Goal: Check status: Verify the current state of an ongoing process or item

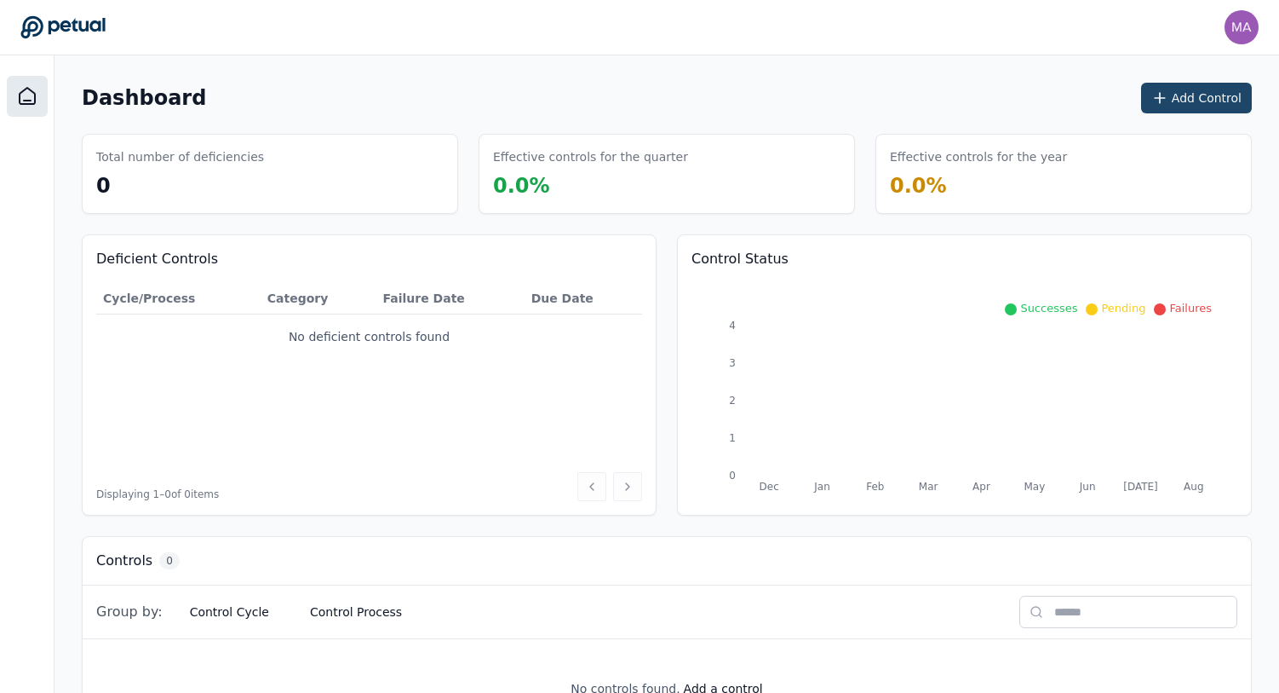
click at [1160, 96] on icon at bounding box center [1160, 97] width 17 height 17
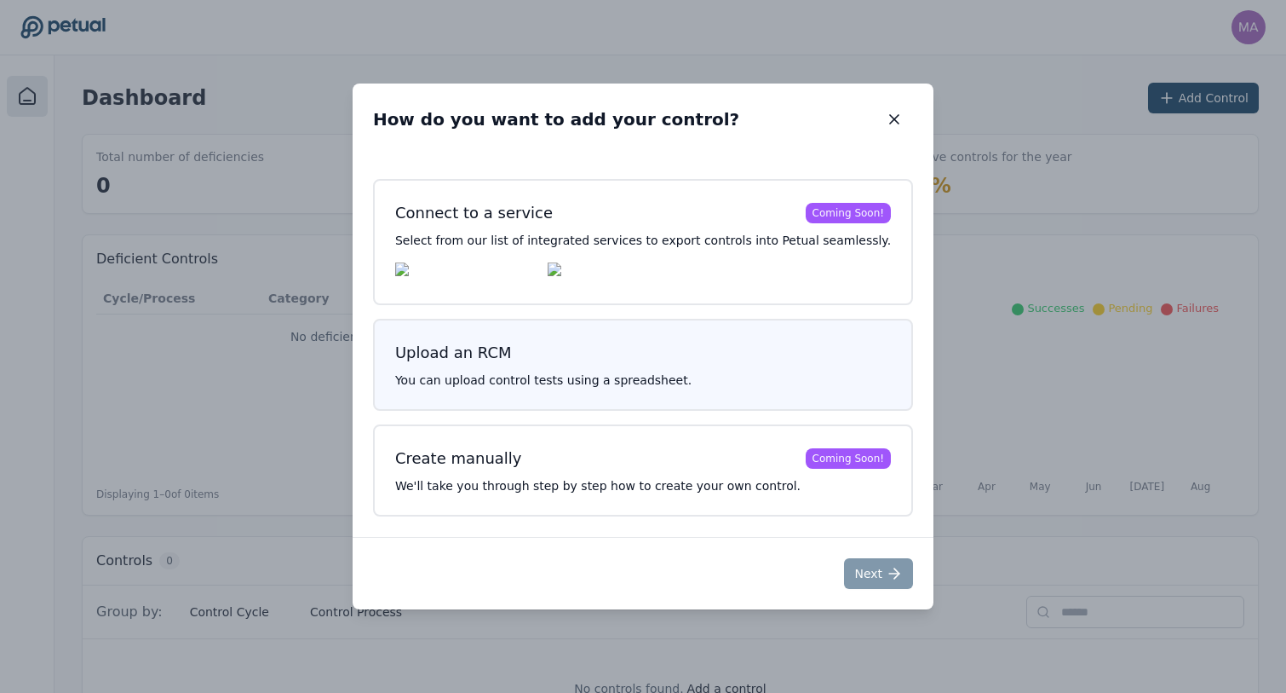
click at [638, 339] on div "Upload an RCM You can upload control tests using a spreadsheet." at bounding box center [643, 365] width 540 height 92
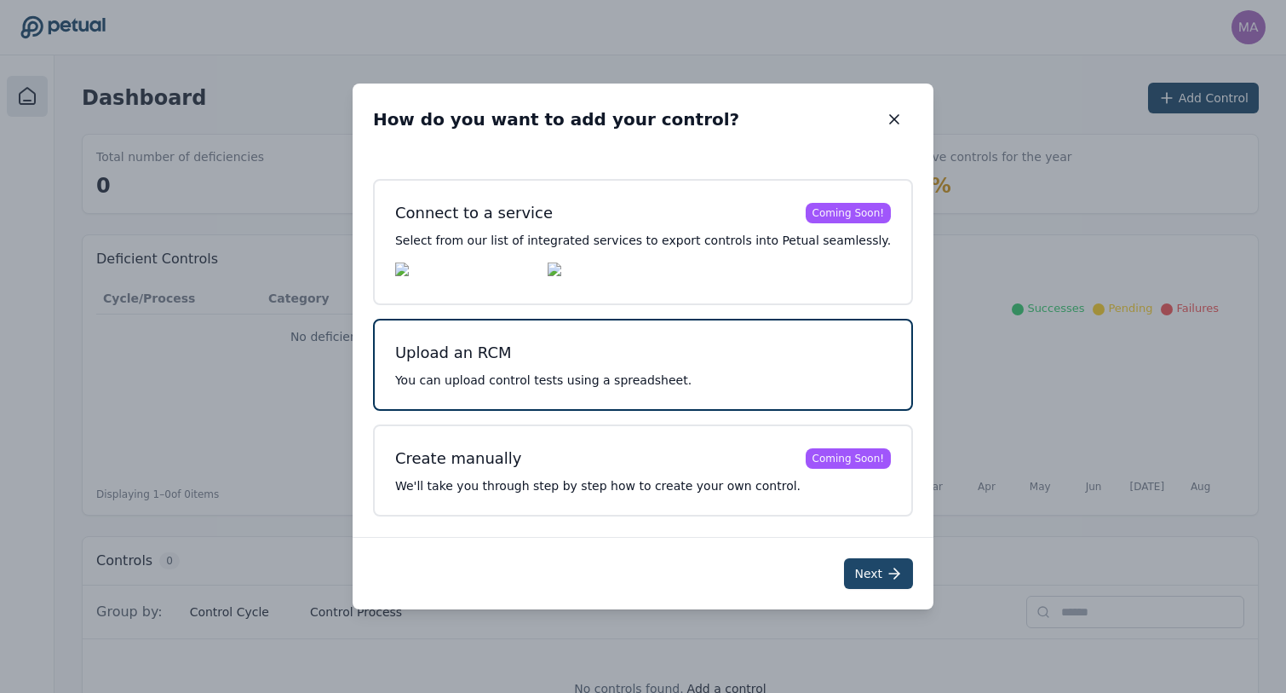
click at [865, 573] on button "Next" at bounding box center [878, 573] width 69 height 31
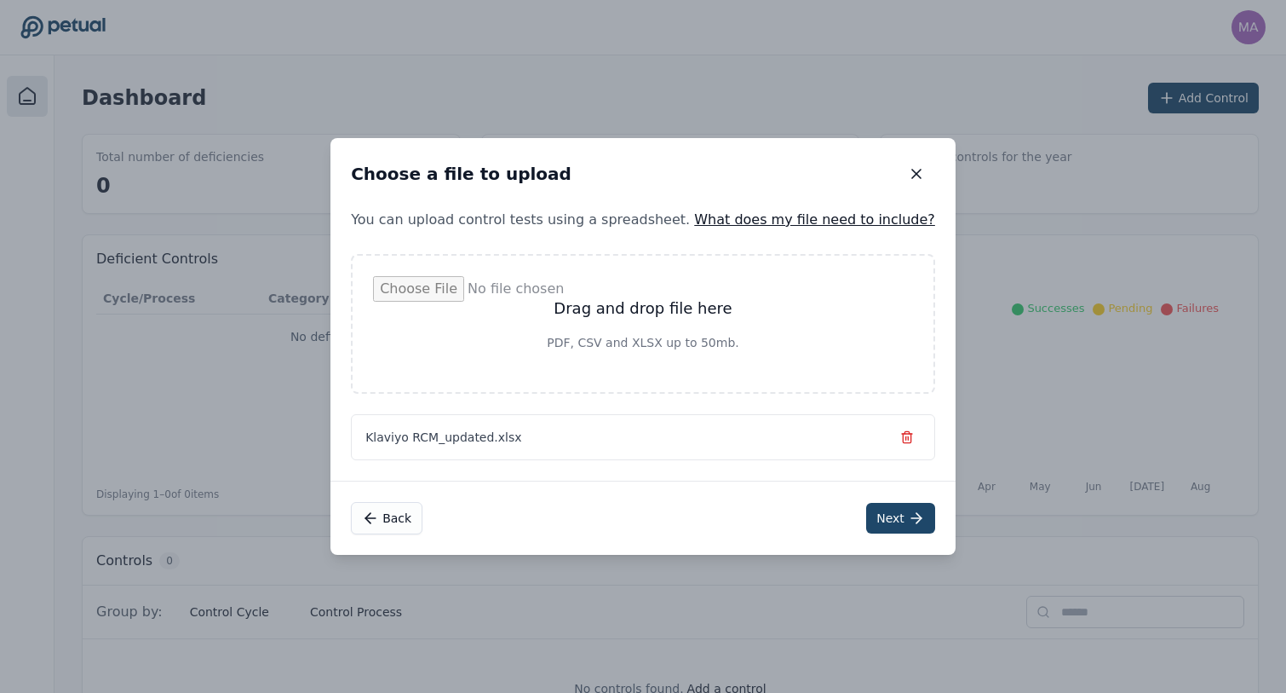
click at [866, 514] on button "Next" at bounding box center [900, 518] width 69 height 31
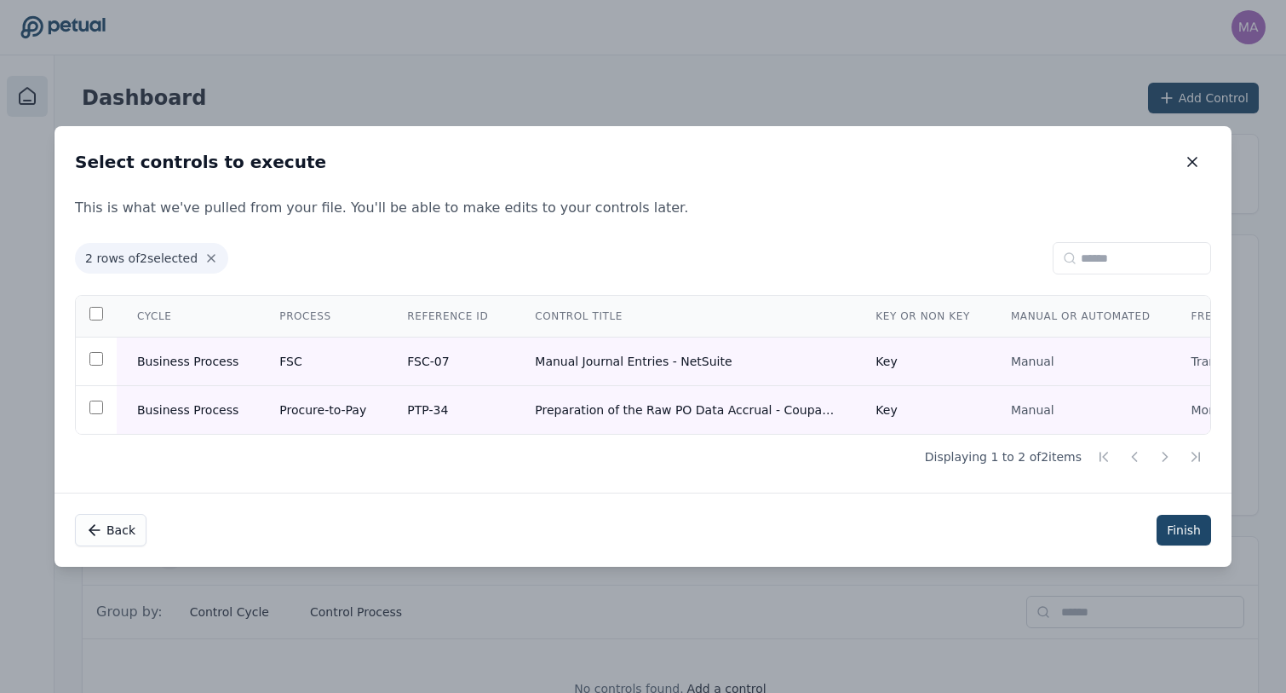
click at [1170, 536] on button "Finish" at bounding box center [1184, 530] width 55 height 31
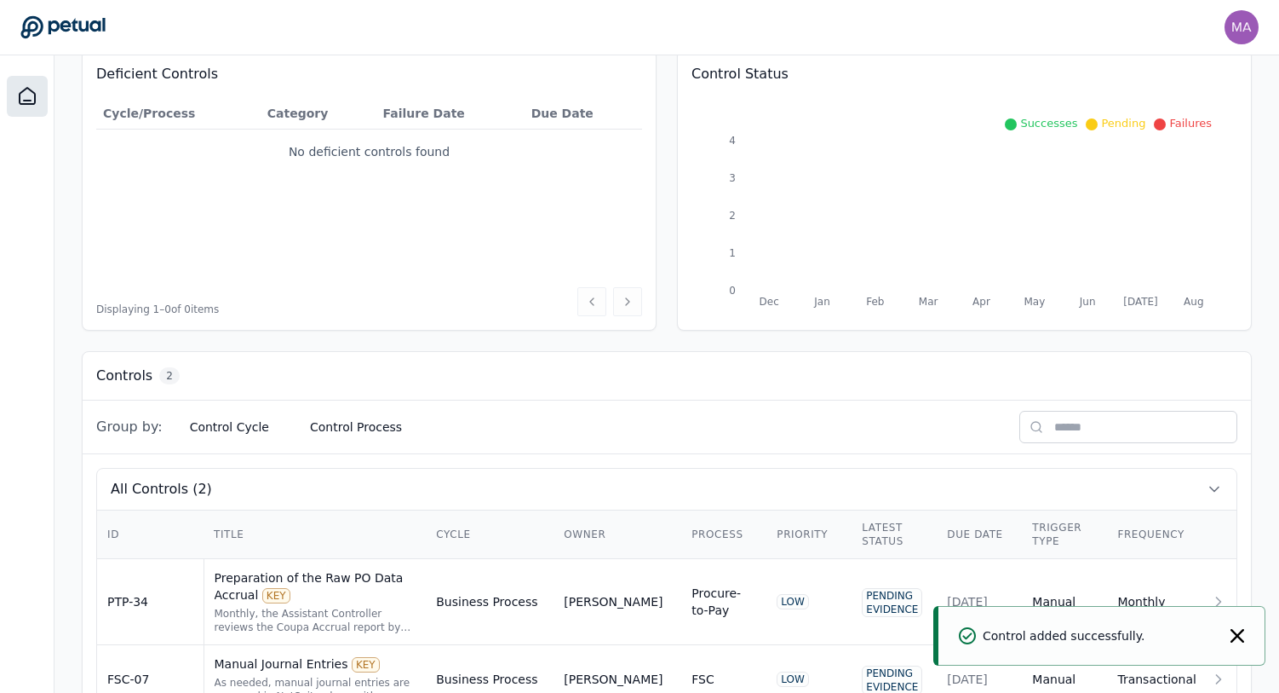
scroll to position [248, 0]
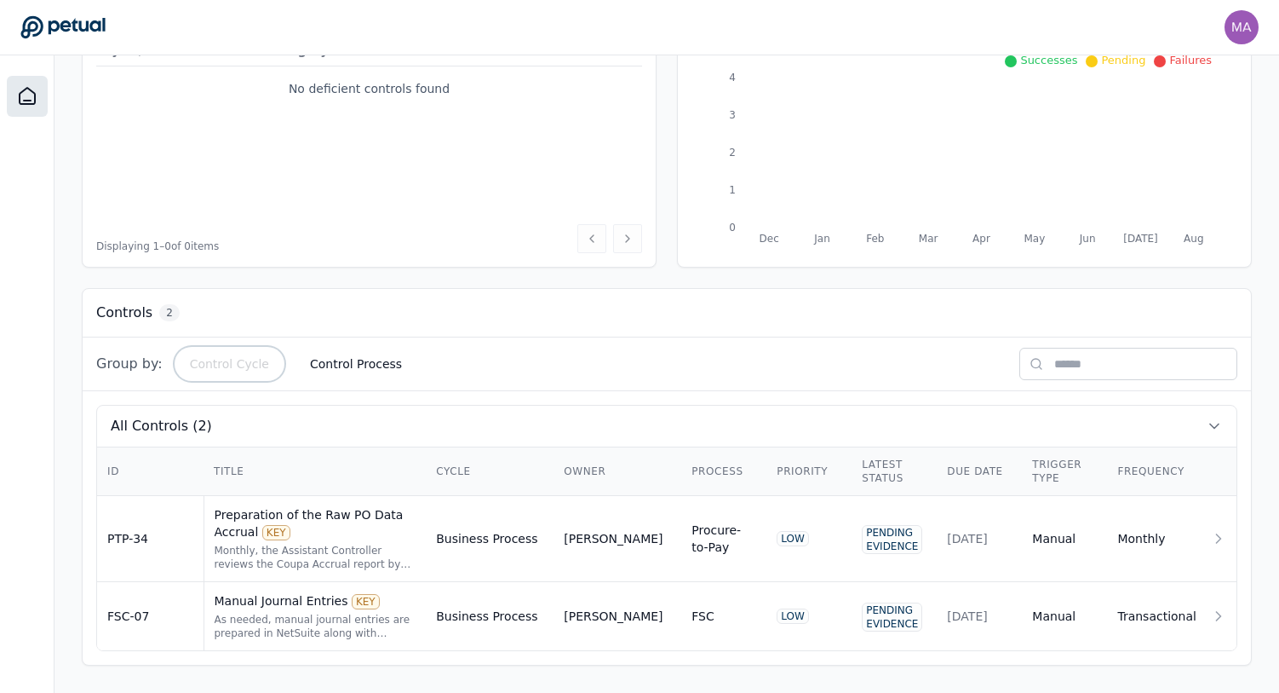
click at [248, 371] on button "Control Cycle" at bounding box center [229, 363] width 106 height 31
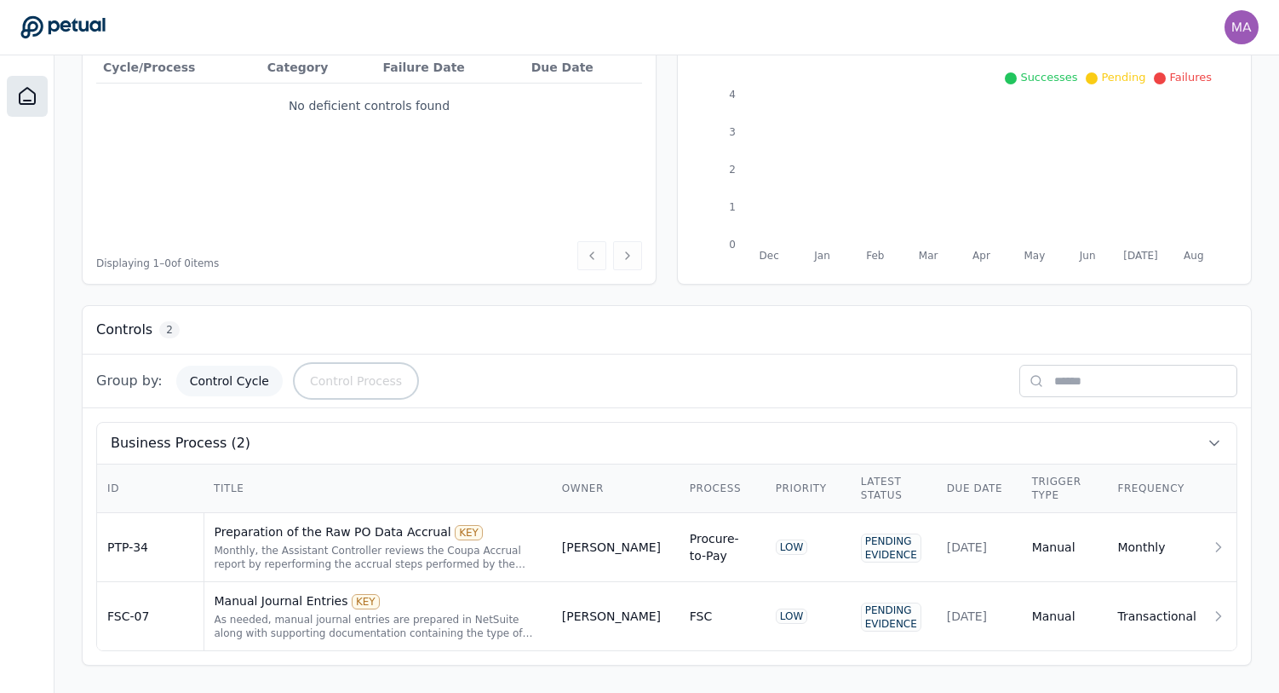
click at [310, 390] on button "Control Process" at bounding box center [355, 380] width 119 height 31
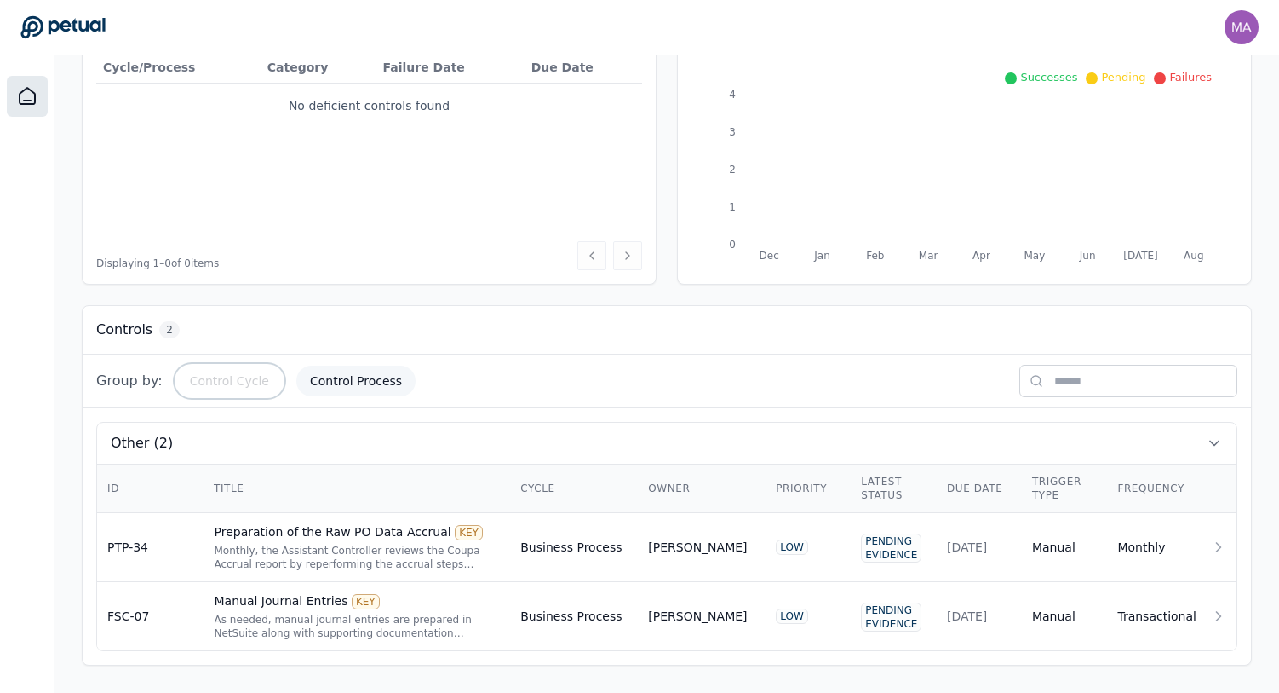
click at [246, 383] on button "Control Cycle" at bounding box center [229, 380] width 106 height 31
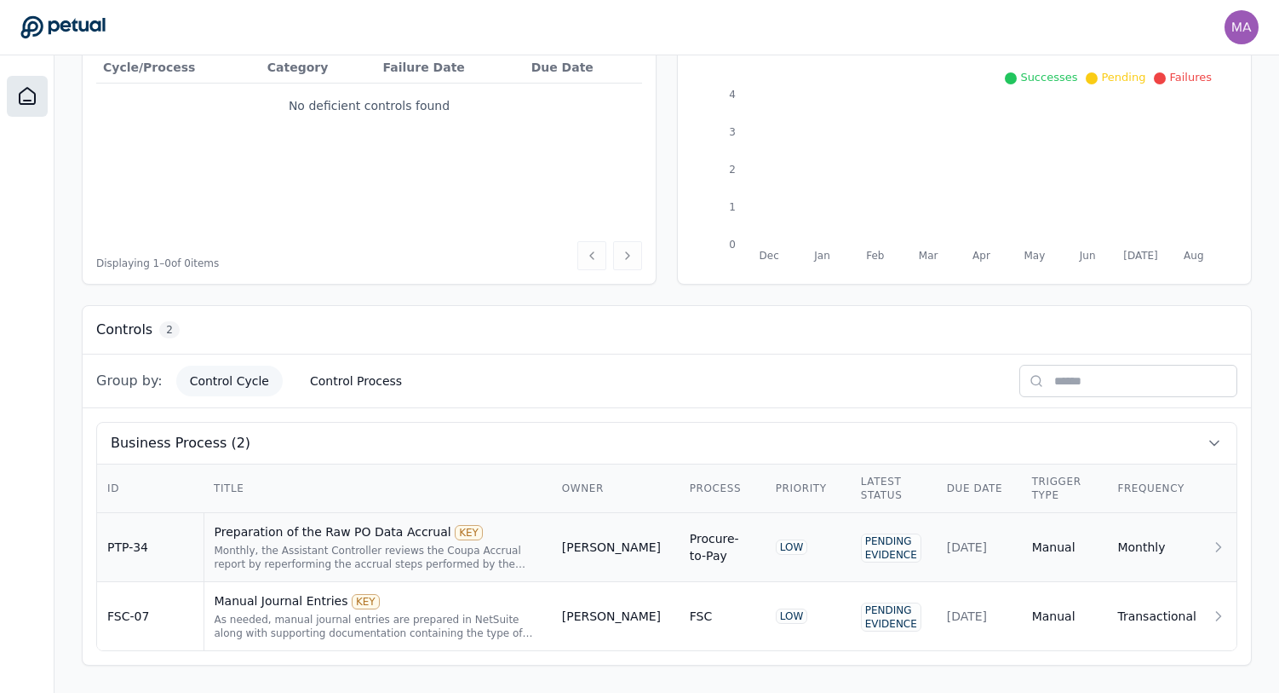
click at [309, 534] on div "Preparation of the Raw PO Data Accrual KEY" at bounding box center [378, 531] width 327 height 17
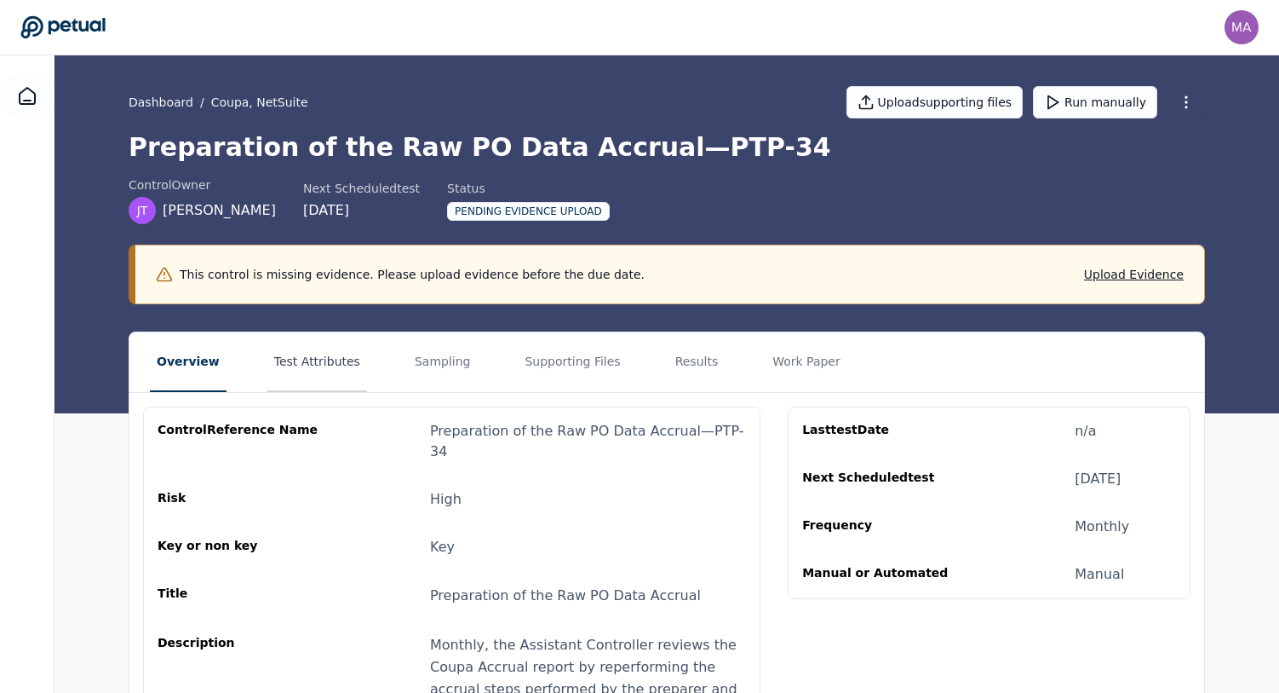
click at [310, 363] on button "Test Attributes" at bounding box center [317, 362] width 100 height 60
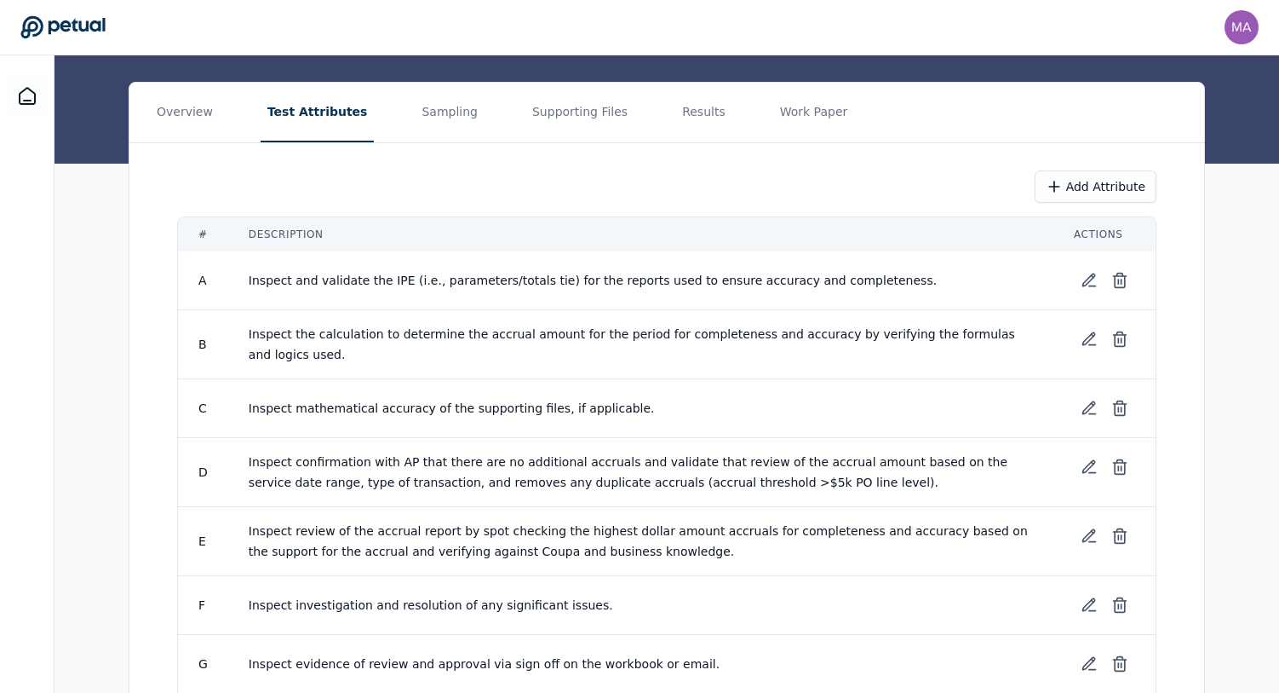
scroll to position [285, 0]
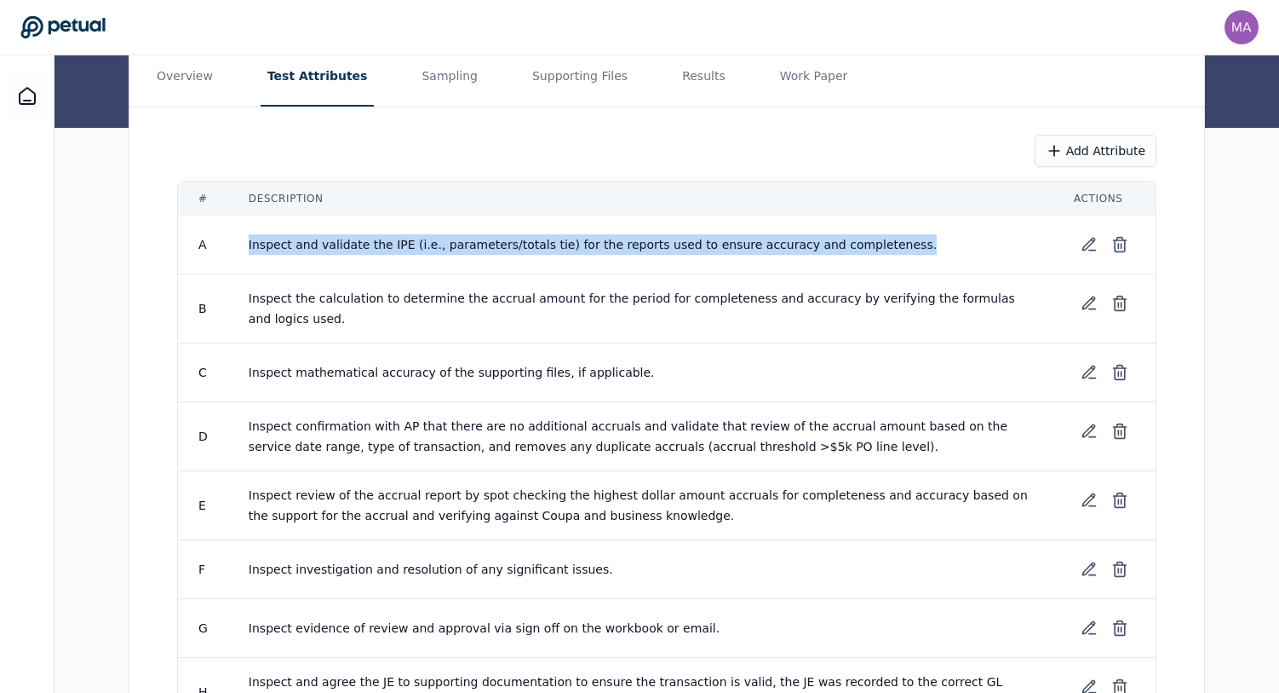
drag, startPoint x: 244, startPoint y: 244, endPoint x: 877, endPoint y: 247, distance: 632.9
click at [877, 247] on td "Inspect and validate the IPE (i.e., parameters/totals tie) for the reports used…" at bounding box center [640, 245] width 825 height 59
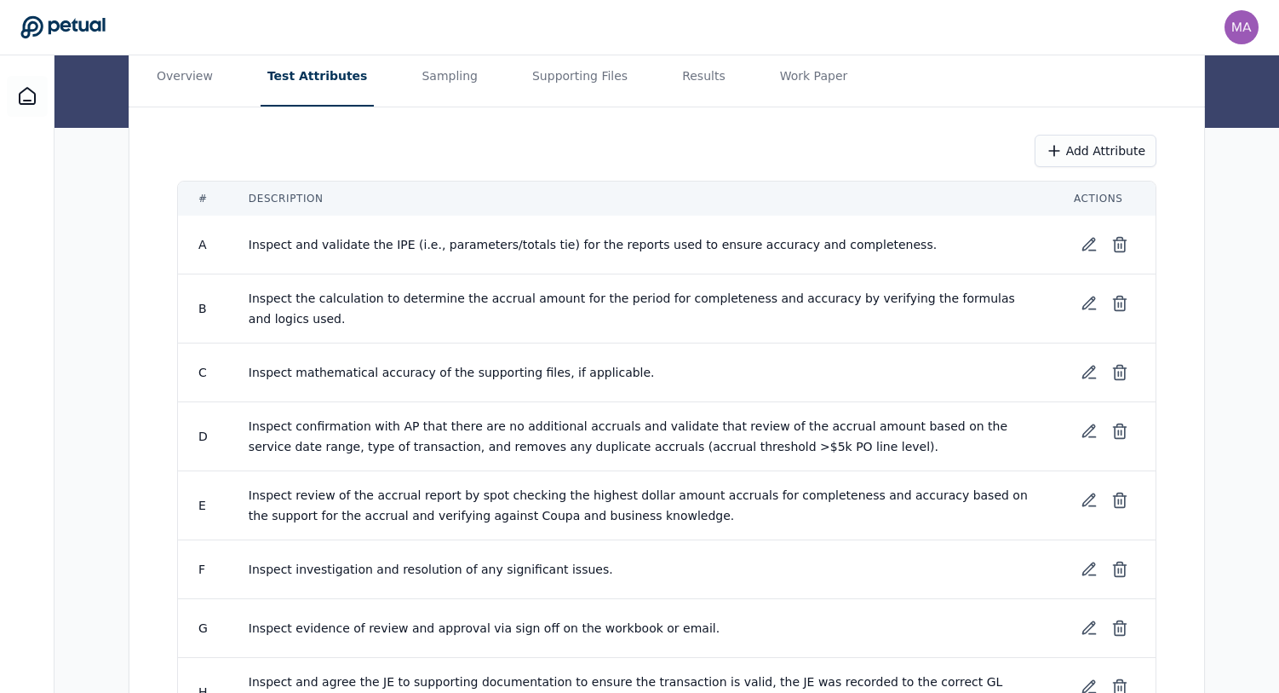
click at [391, 245] on span "Inspect and validate the IPE (i.e., parameters/totals tie) for the reports used…" at bounding box center [593, 245] width 688 height 14
drag, startPoint x: 363, startPoint y: 244, endPoint x: 416, endPoint y: 244, distance: 52.8
click at [416, 244] on span "Inspect and validate the IPE (i.e., parameters/totals tie) for the reports used…" at bounding box center [593, 245] width 688 height 14
click at [385, 247] on span "Inspect and validate the IPE (i.e., parameters/totals tie) for the reports used…" at bounding box center [593, 245] width 688 height 14
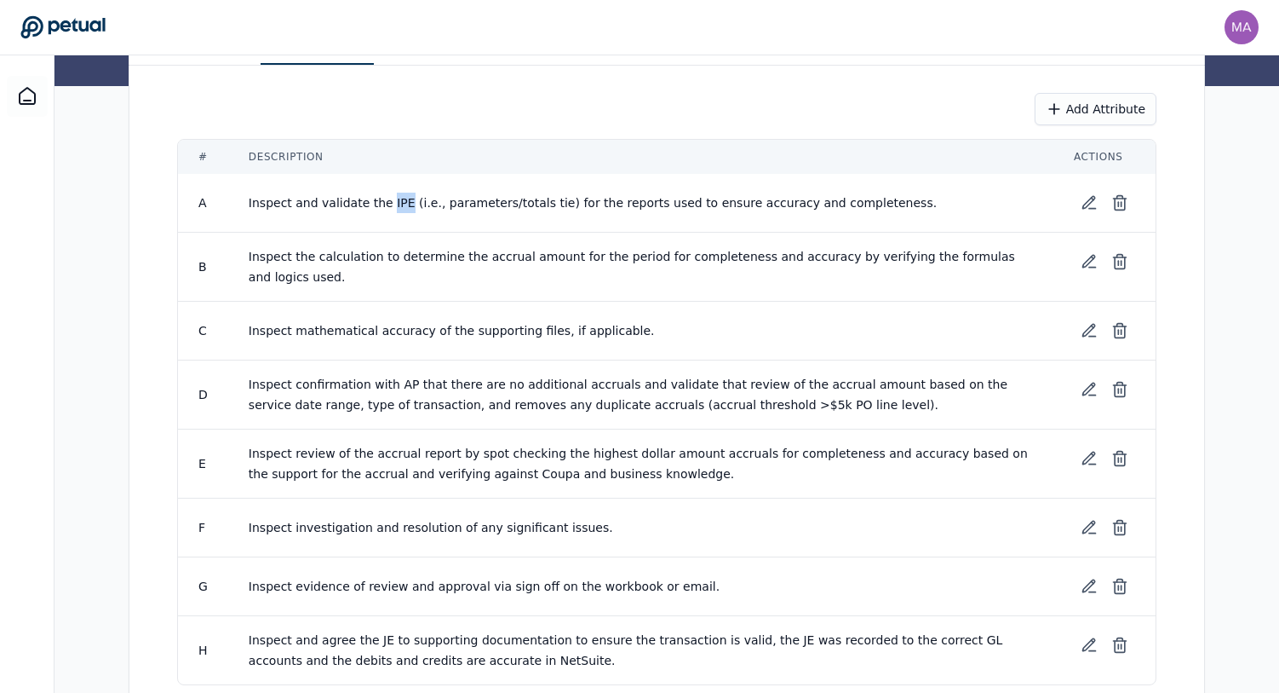
scroll to position [325, 0]
click at [333, 335] on span "Inspect mathematical accuracy of the supporting files, if applicable." at bounding box center [452, 332] width 406 height 14
drag, startPoint x: 244, startPoint y: 334, endPoint x: 420, endPoint y: 336, distance: 175.5
click at [420, 336] on td "Inspect mathematical accuracy of the supporting files, if applicable." at bounding box center [640, 332] width 825 height 59
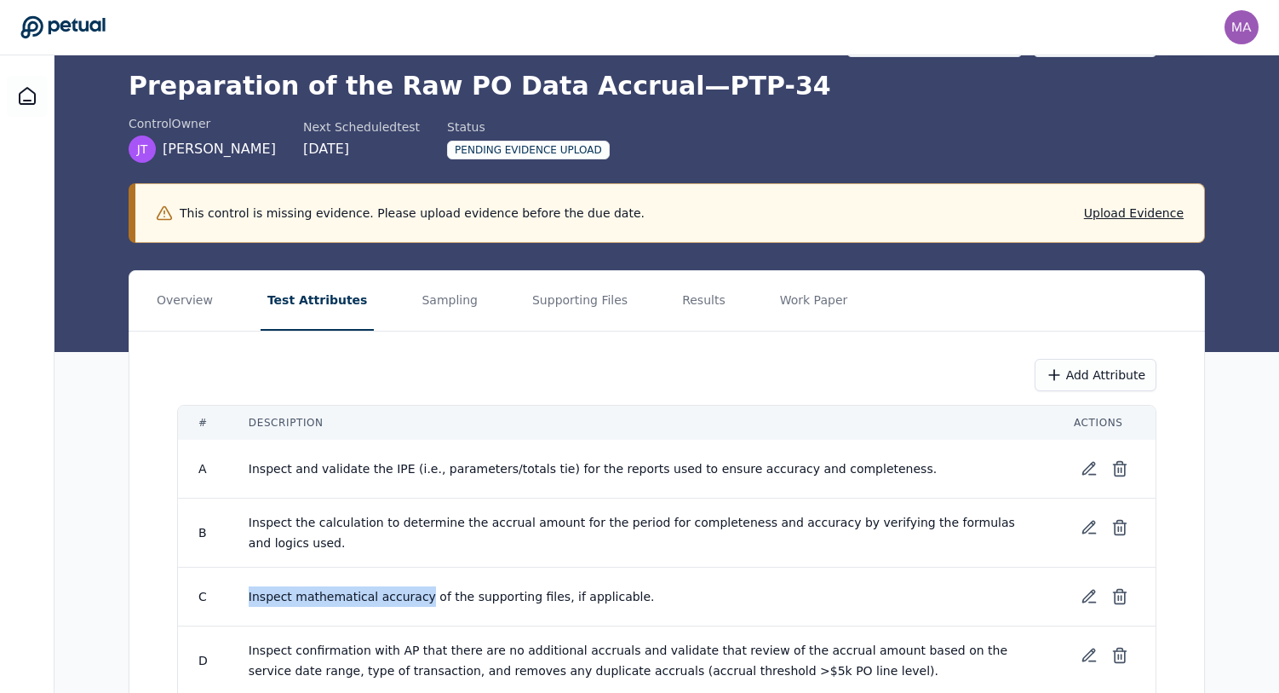
scroll to position [60, 0]
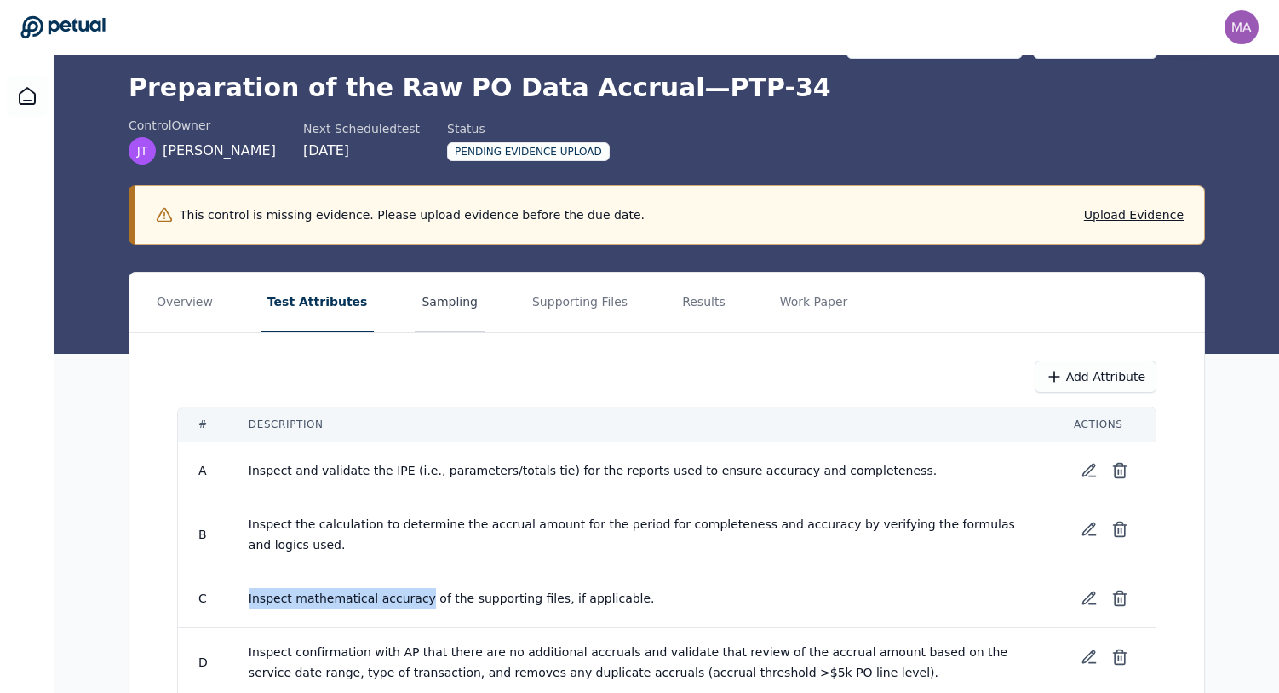
click at [418, 312] on button "Sampling" at bounding box center [450, 303] width 70 height 60
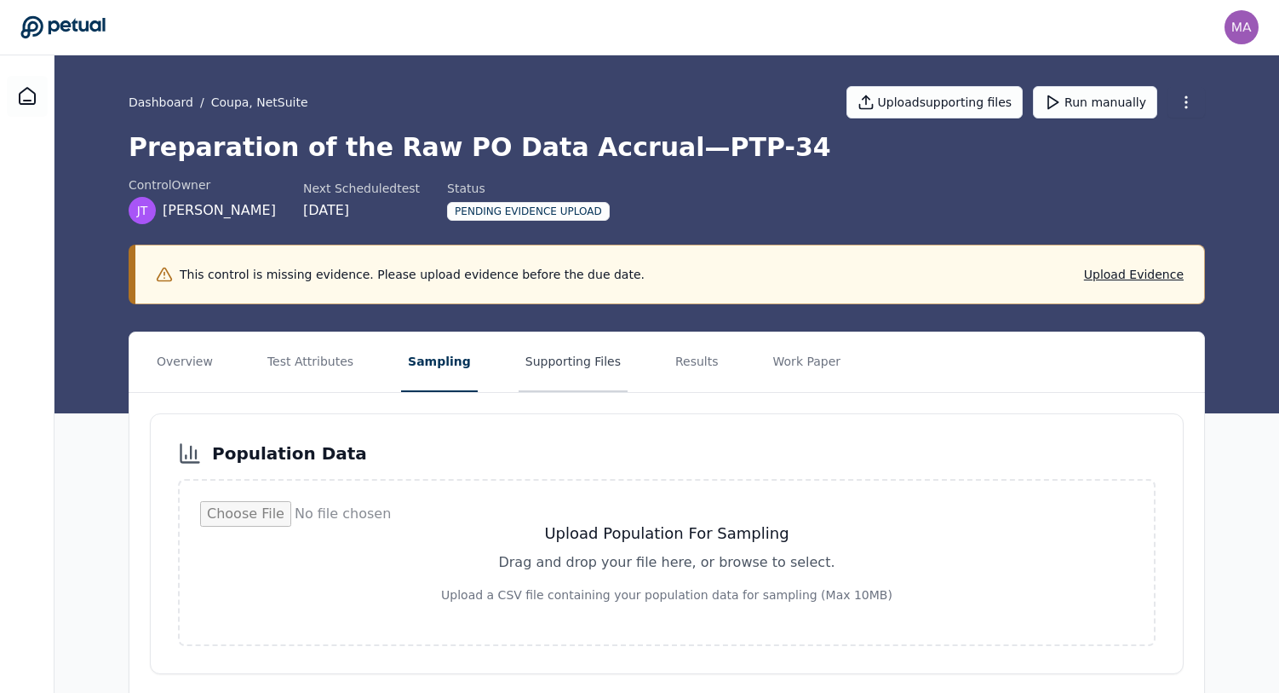
click at [538, 360] on button "Supporting Files" at bounding box center [573, 362] width 109 height 60
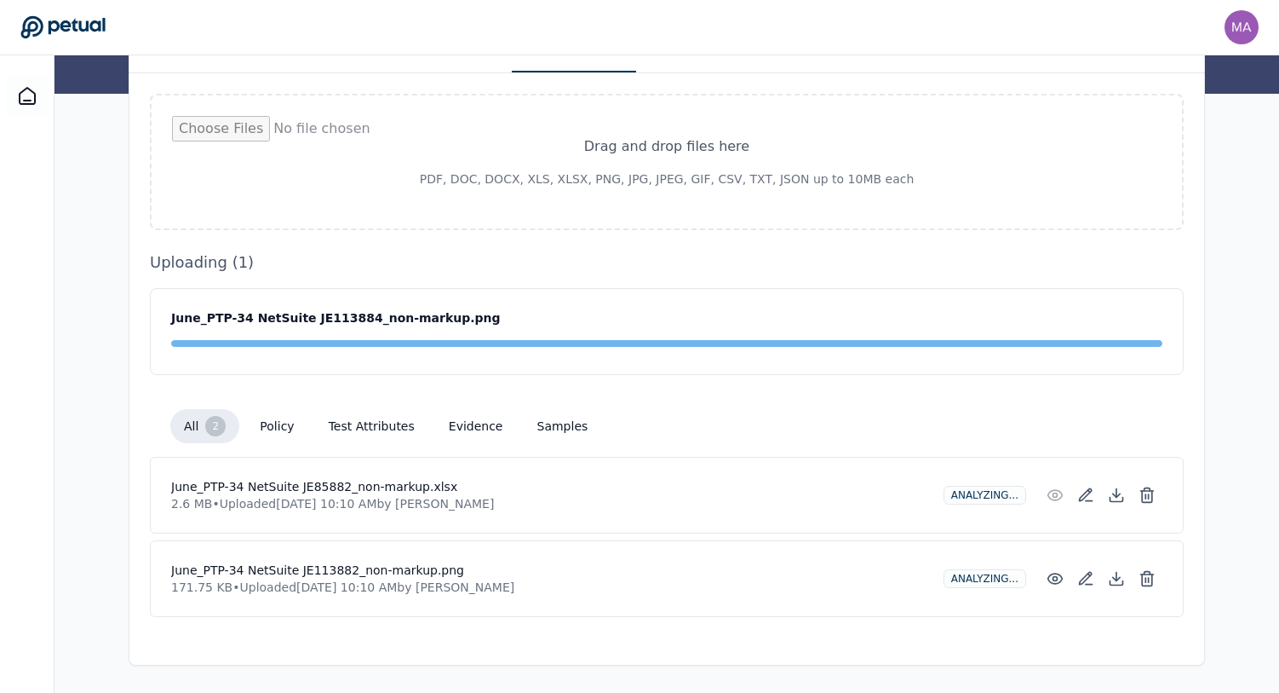
scroll to position [178, 0]
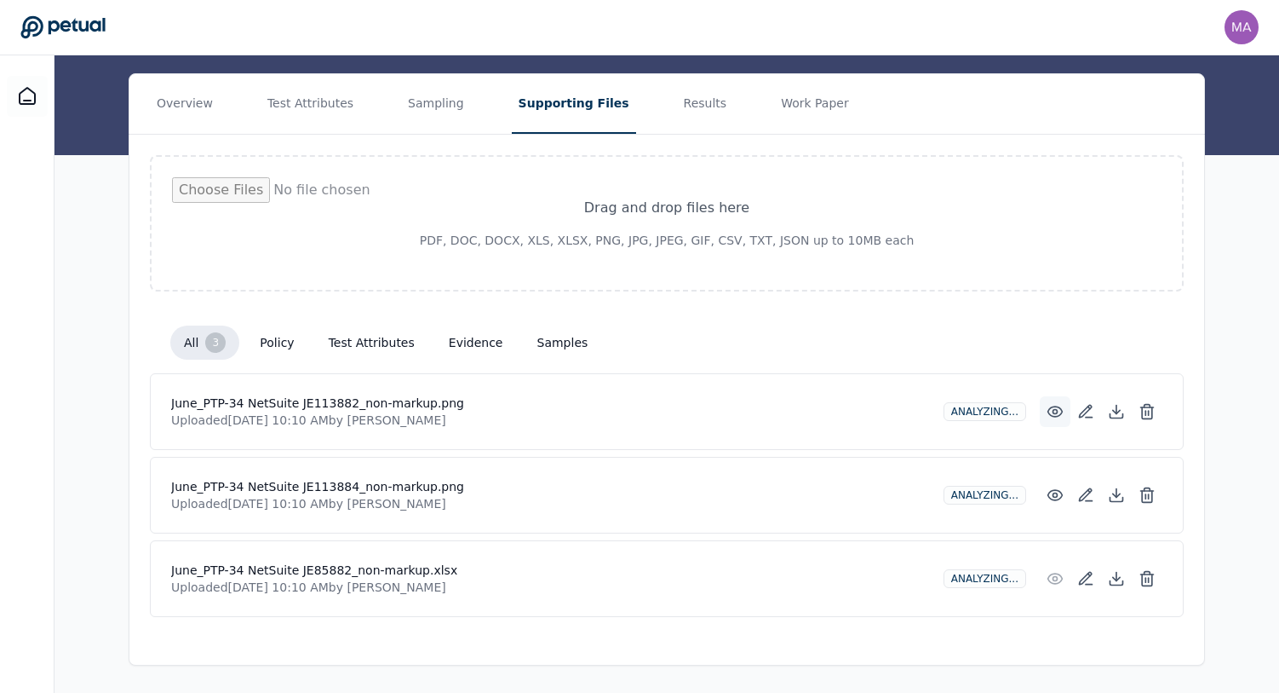
click at [1055, 406] on icon at bounding box center [1056, 411] width 14 height 10
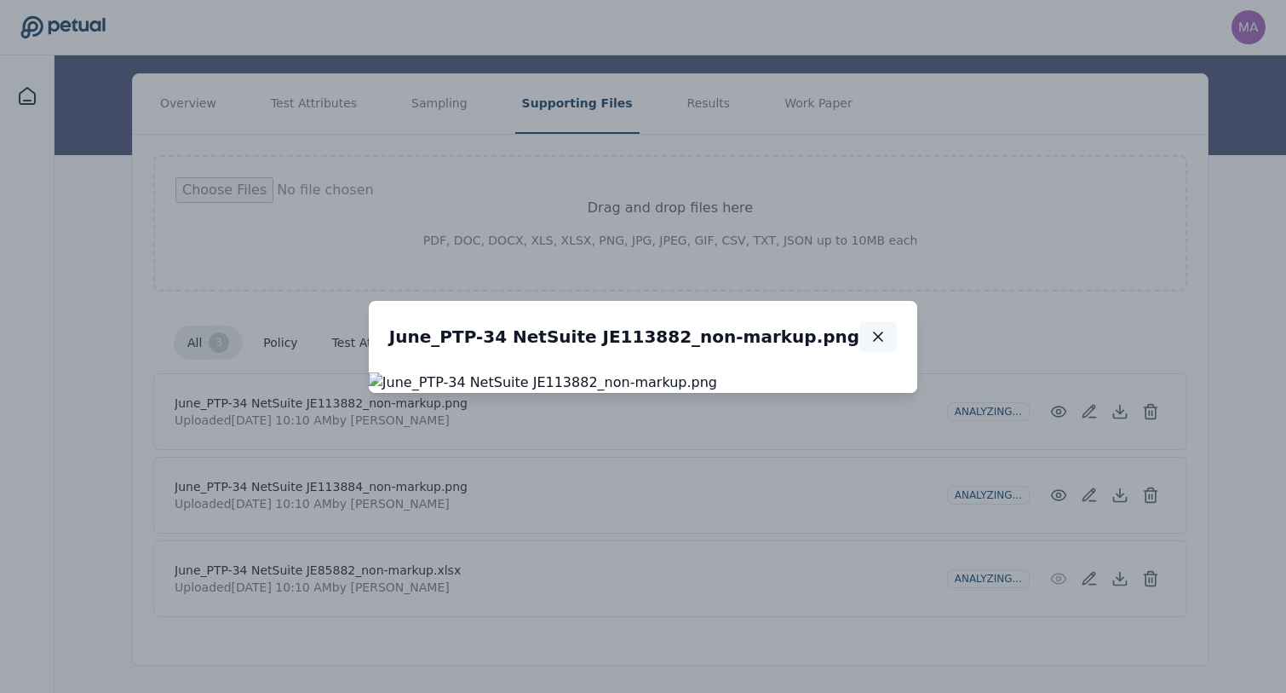
click at [887, 328] on icon "button" at bounding box center [878, 336] width 17 height 17
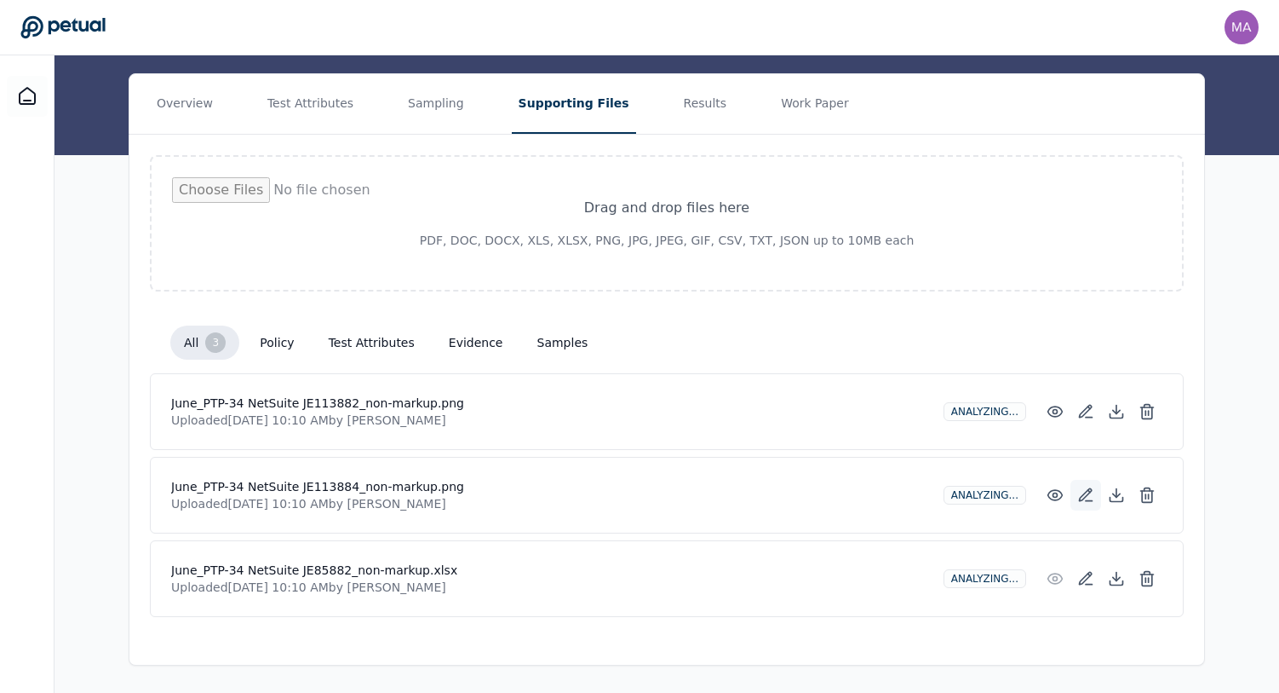
click at [1088, 496] on icon at bounding box center [1086, 494] width 17 height 17
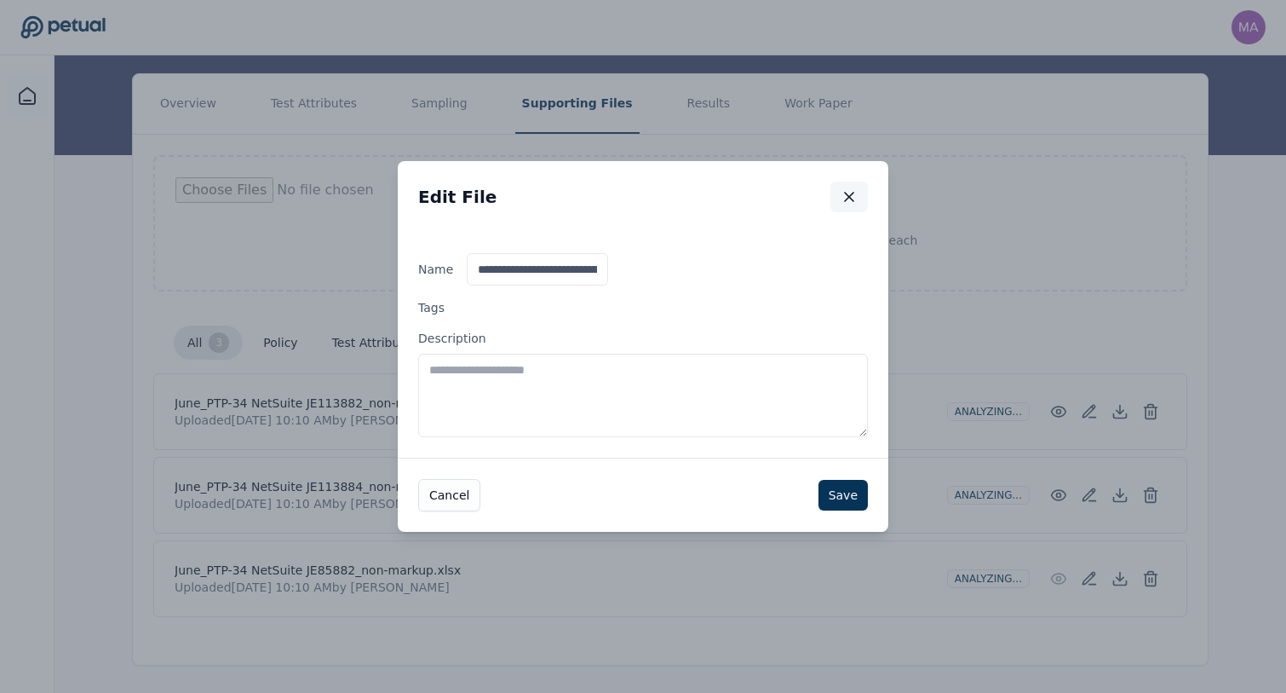
click at [848, 192] on icon "button" at bounding box center [849, 196] width 17 height 17
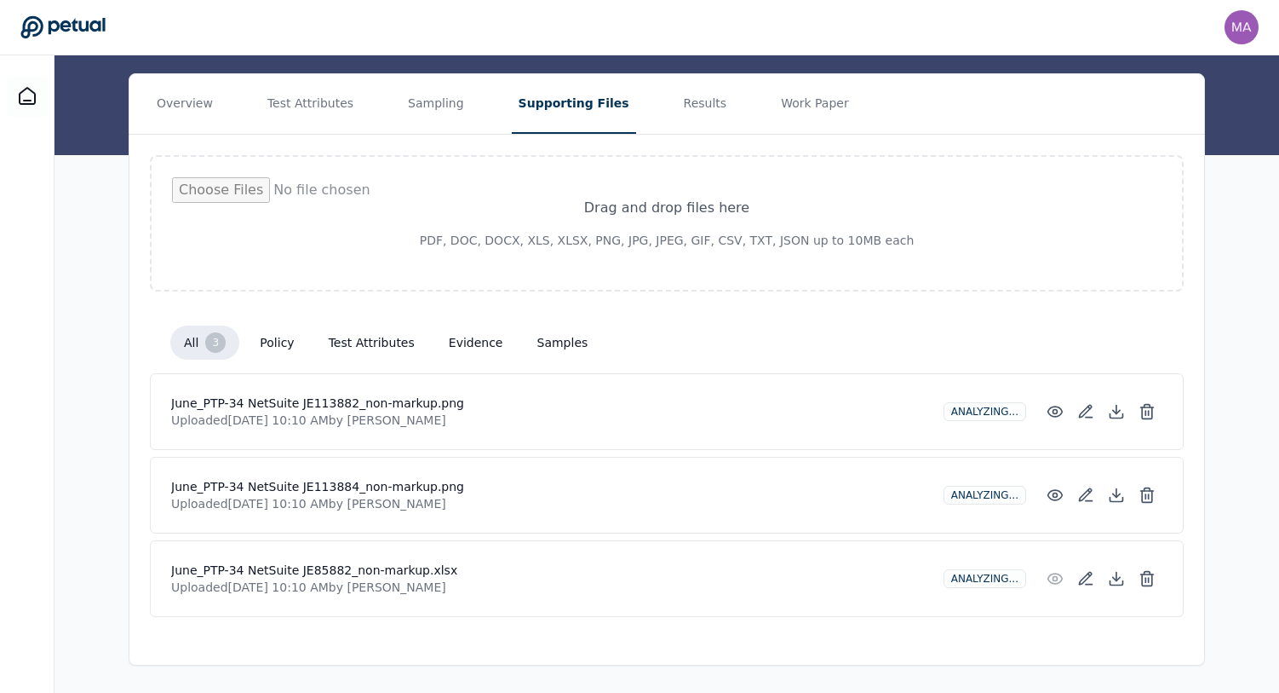
scroll to position [0, 0]
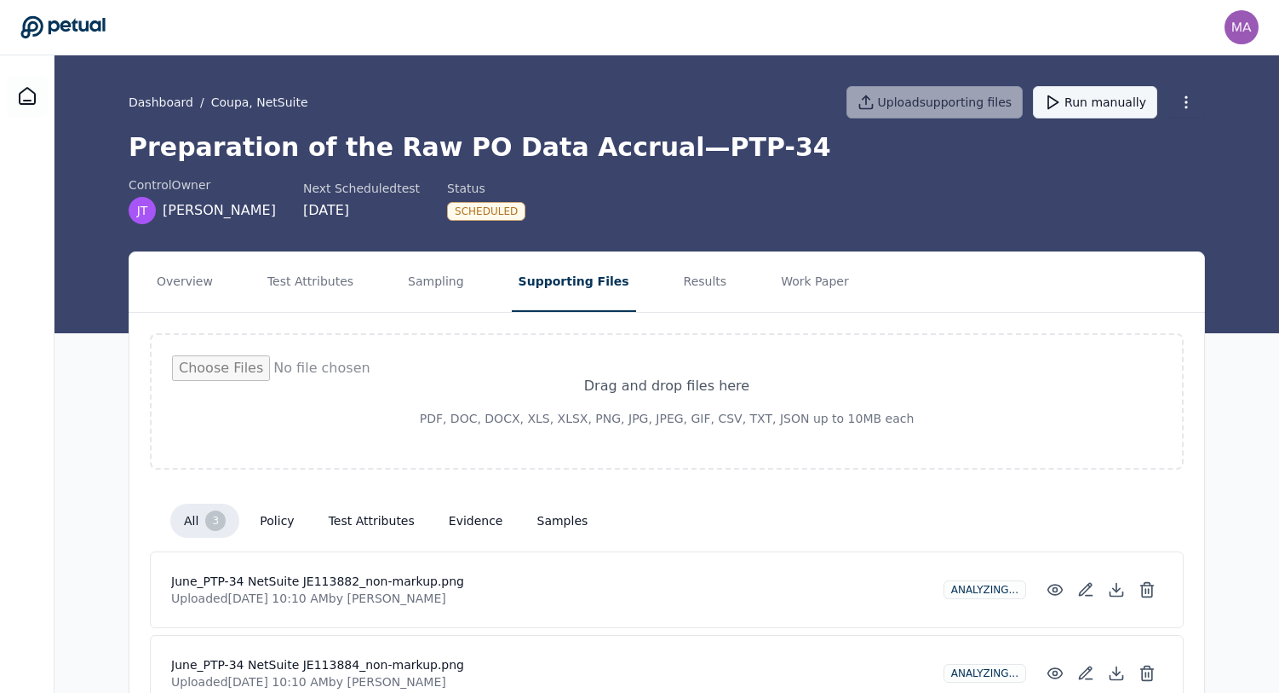
click at [1097, 95] on button "Run manually" at bounding box center [1095, 102] width 124 height 32
click at [24, 104] on icon at bounding box center [27, 96] width 15 height 16
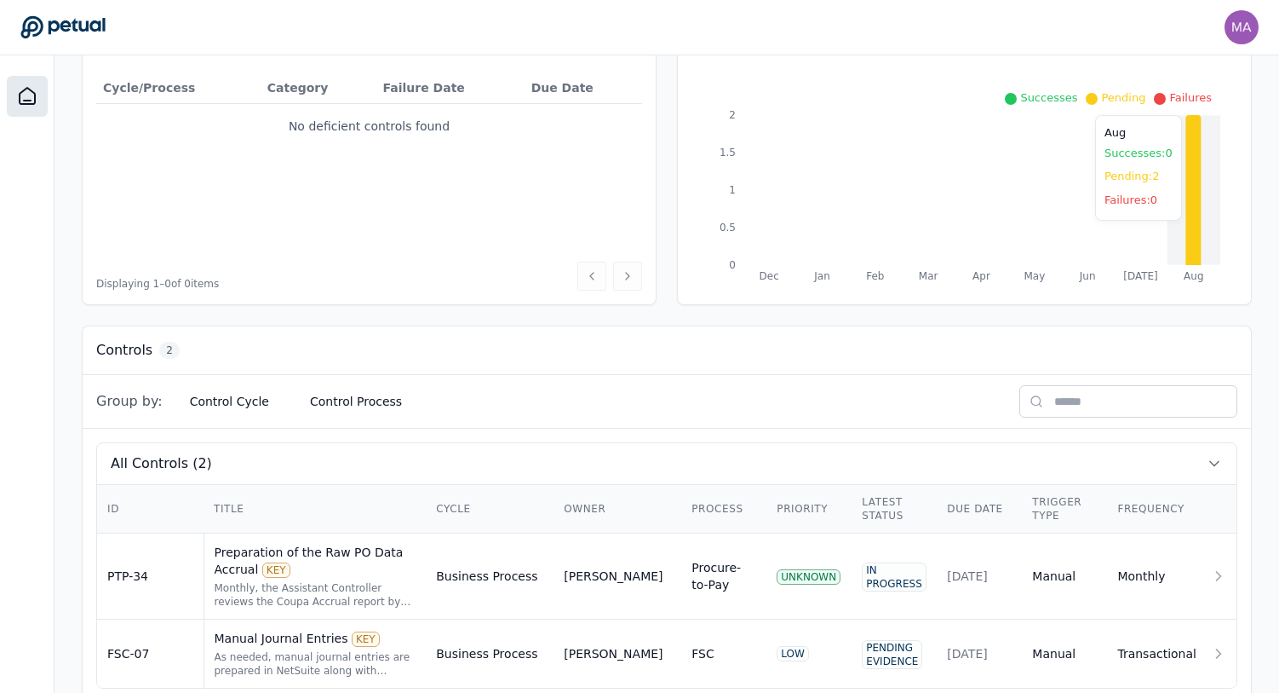
scroll to position [248, 0]
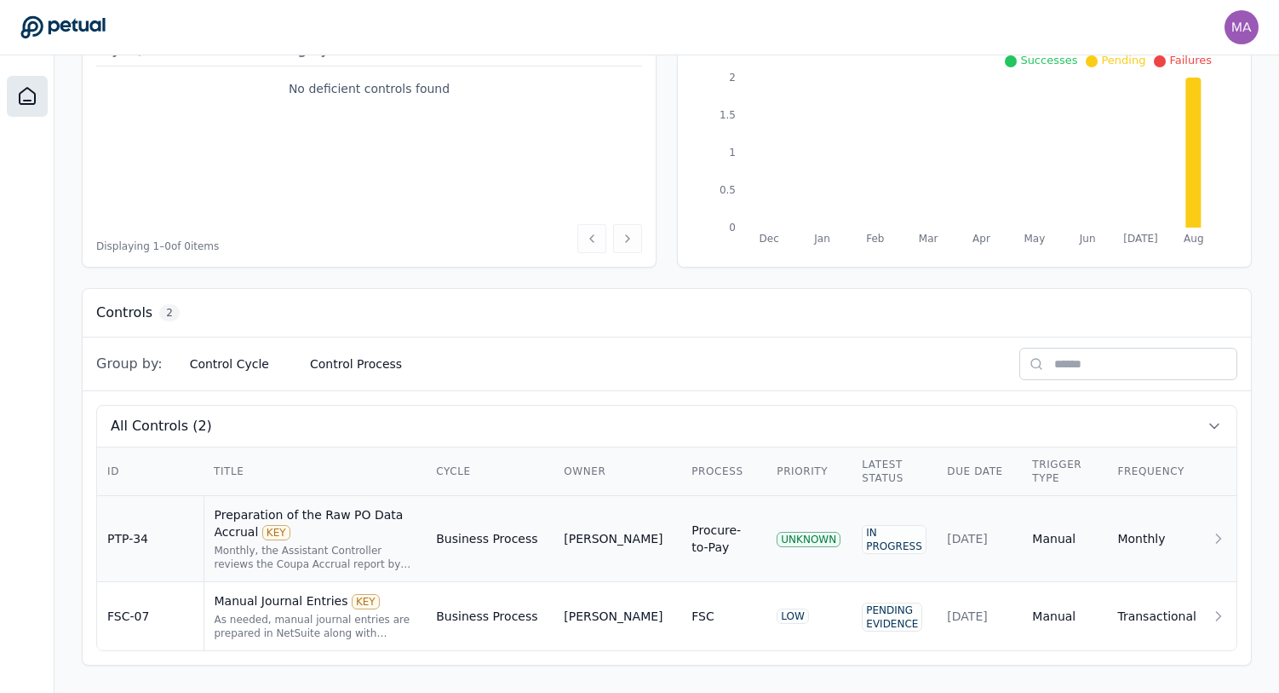
click at [698, 549] on div "Procure-to-Pay" at bounding box center [724, 538] width 65 height 34
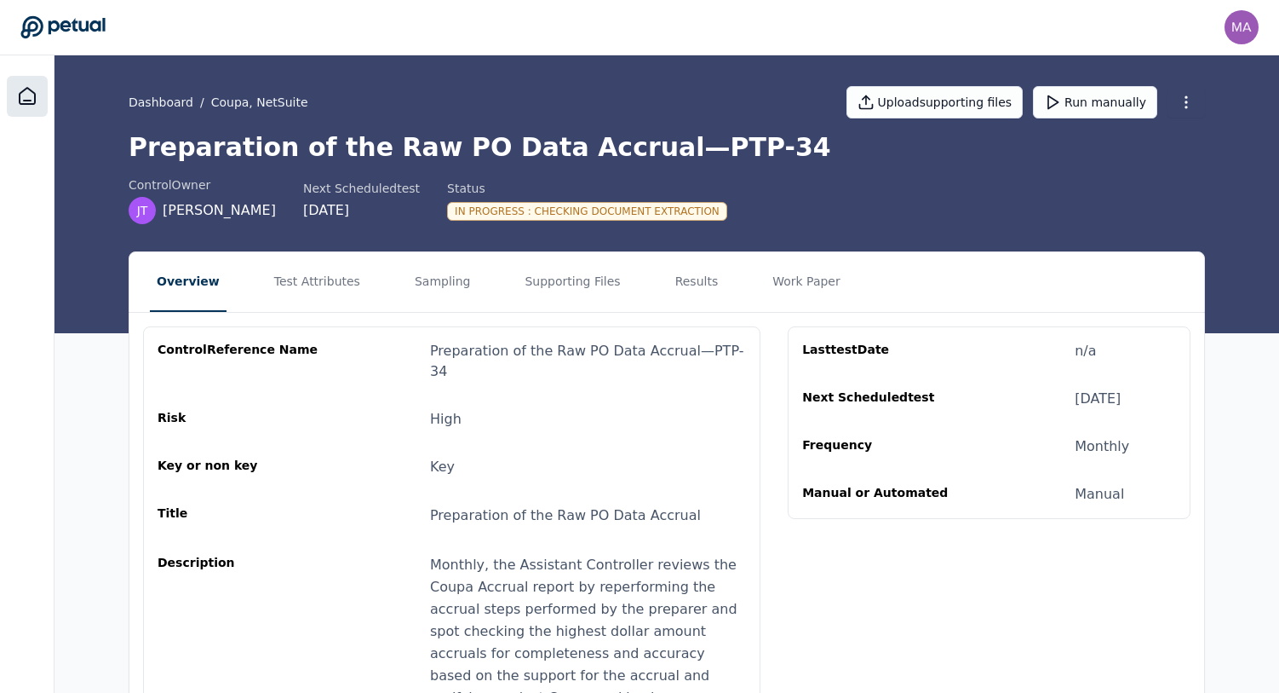
click at [27, 84] on div at bounding box center [27, 96] width 41 height 41
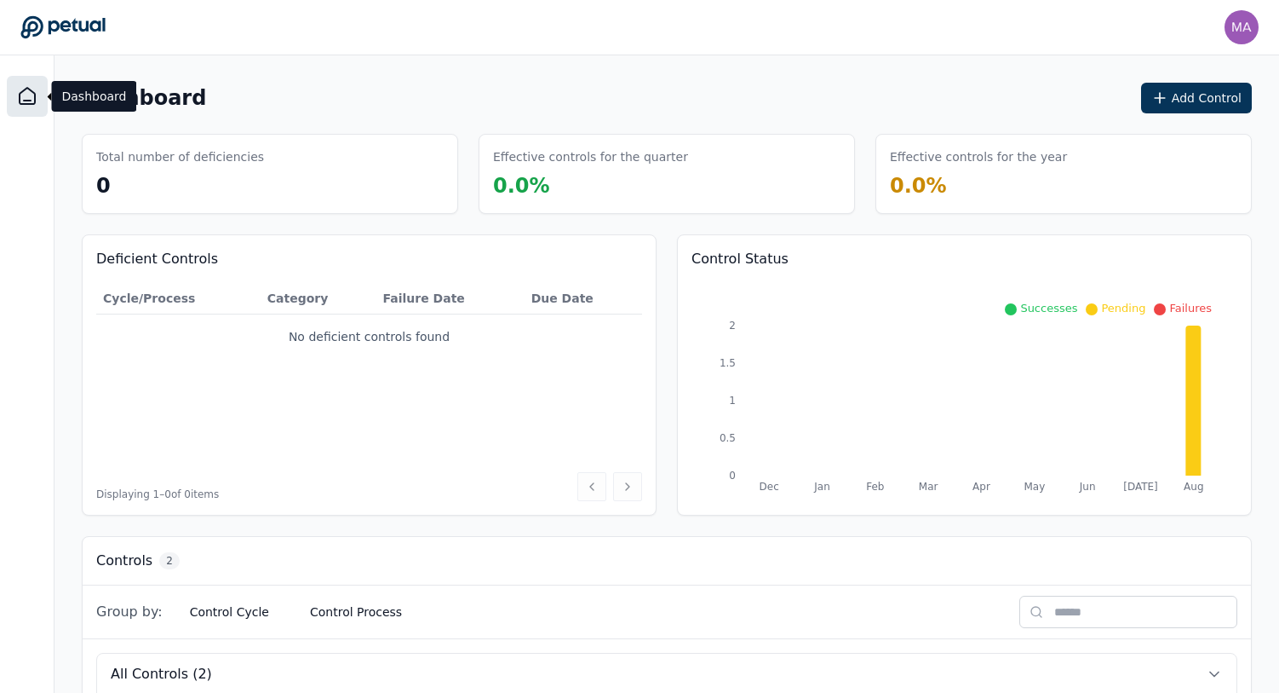
click at [20, 96] on icon at bounding box center [27, 96] width 20 height 20
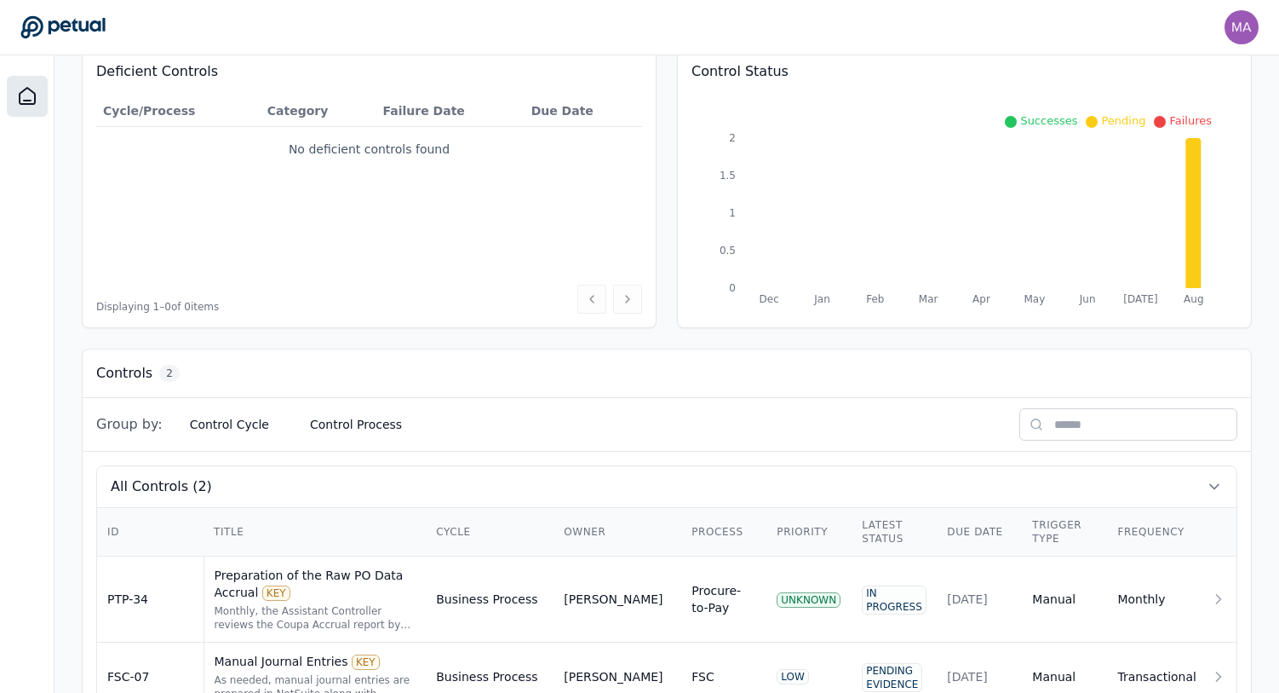
scroll to position [248, 0]
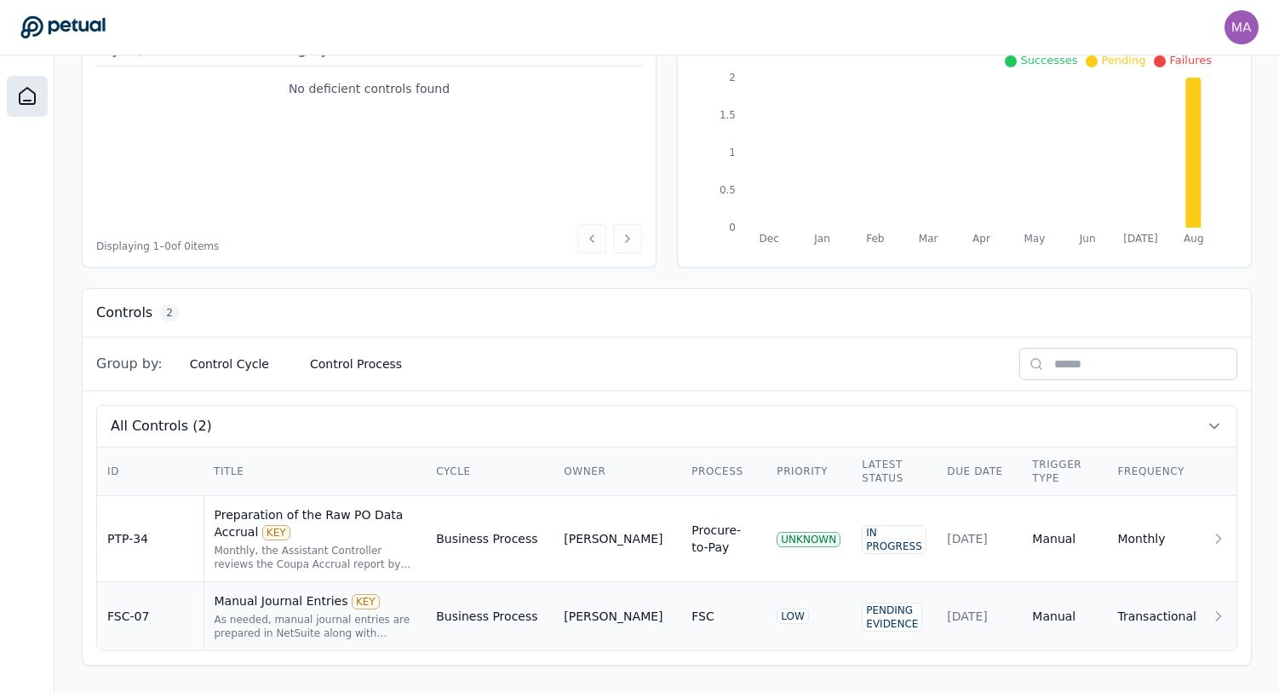
click at [195, 599] on td "FSC-07" at bounding box center [150, 616] width 106 height 69
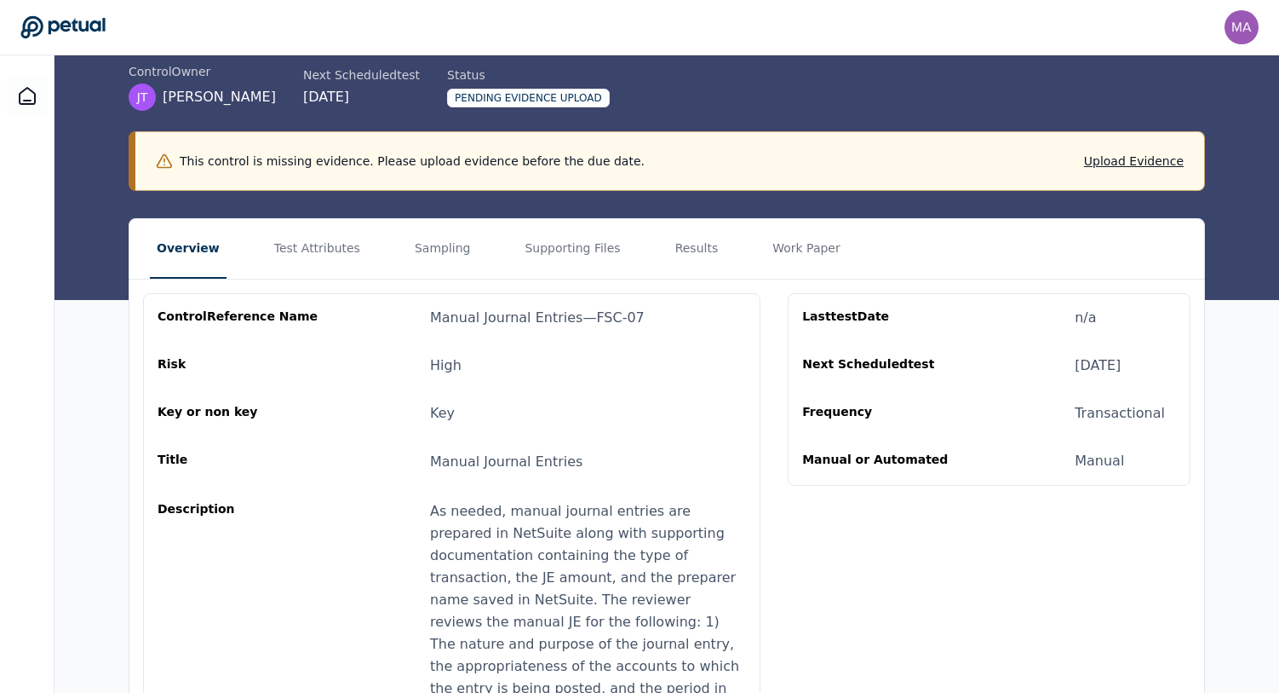
scroll to position [109, 0]
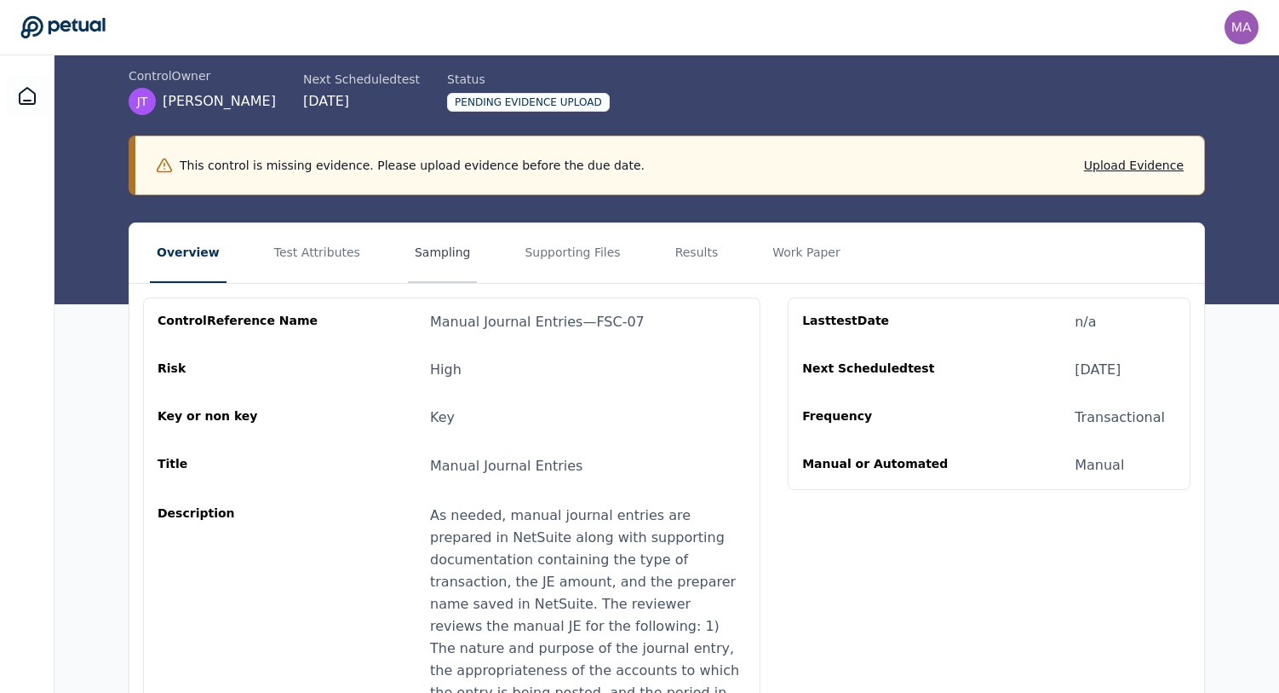
click at [428, 258] on button "Sampling" at bounding box center [443, 253] width 70 height 60
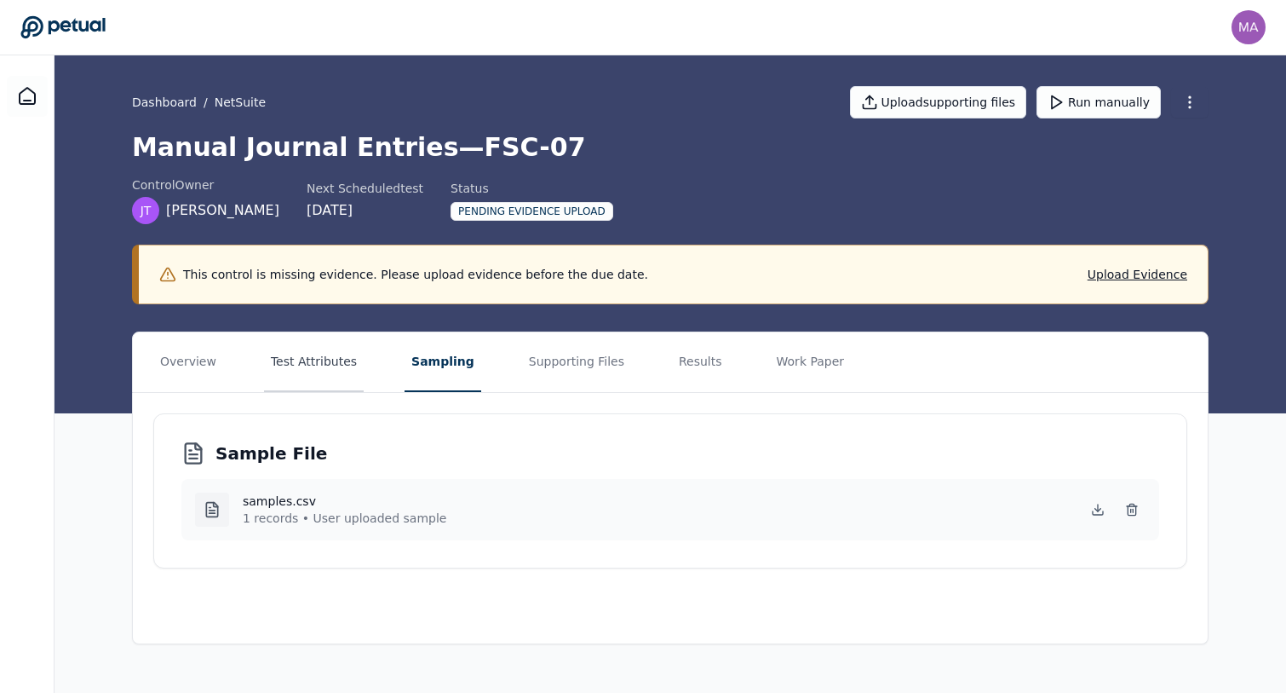
click at [324, 361] on button "Test Attributes" at bounding box center [314, 362] width 100 height 60
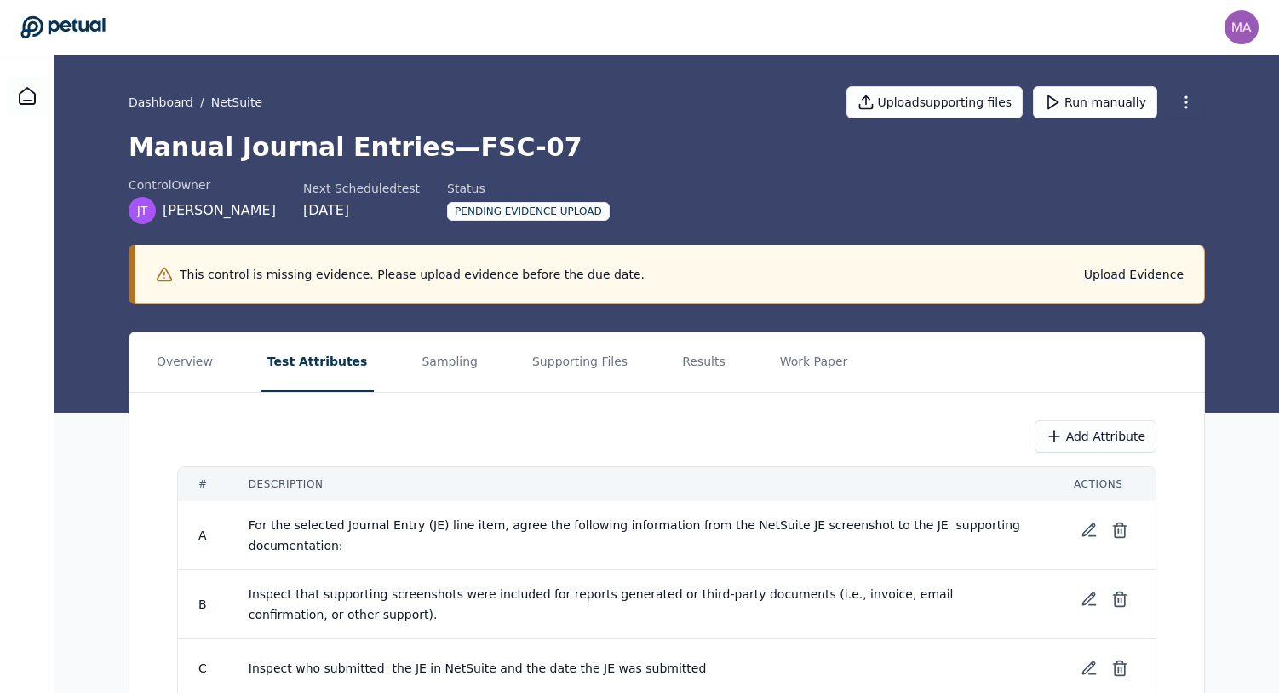
scroll to position [147, 0]
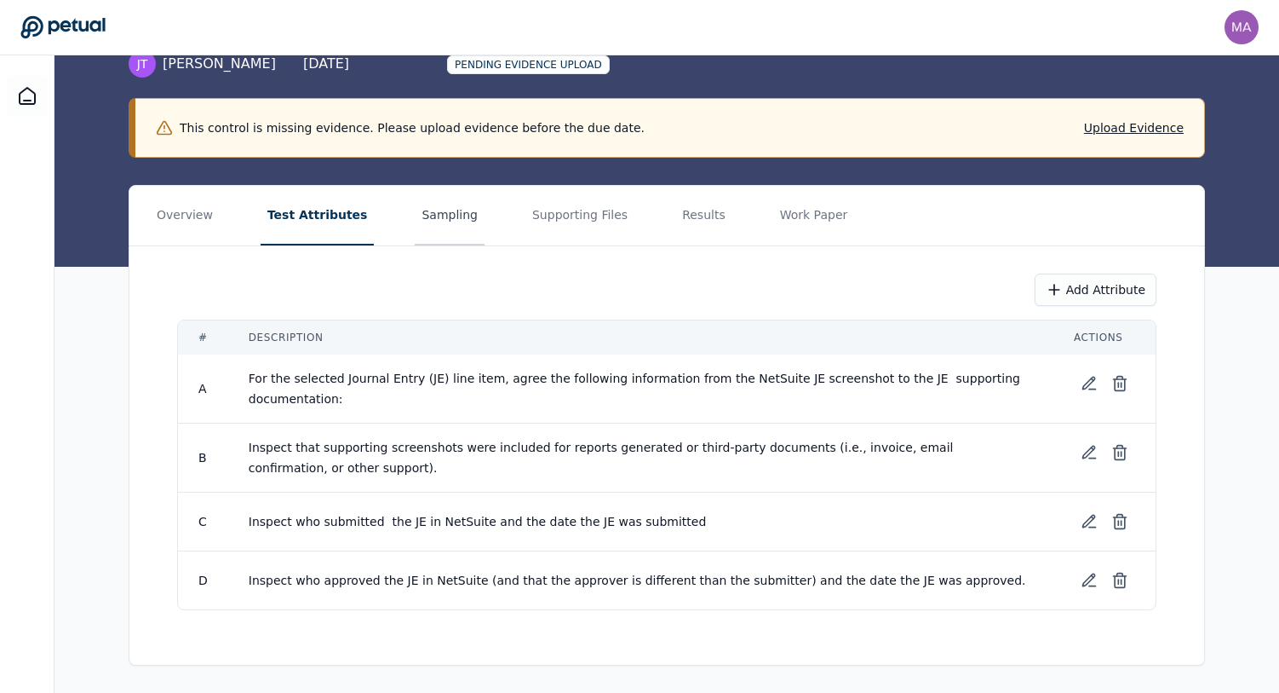
click at [430, 198] on button "Sampling" at bounding box center [450, 216] width 70 height 60
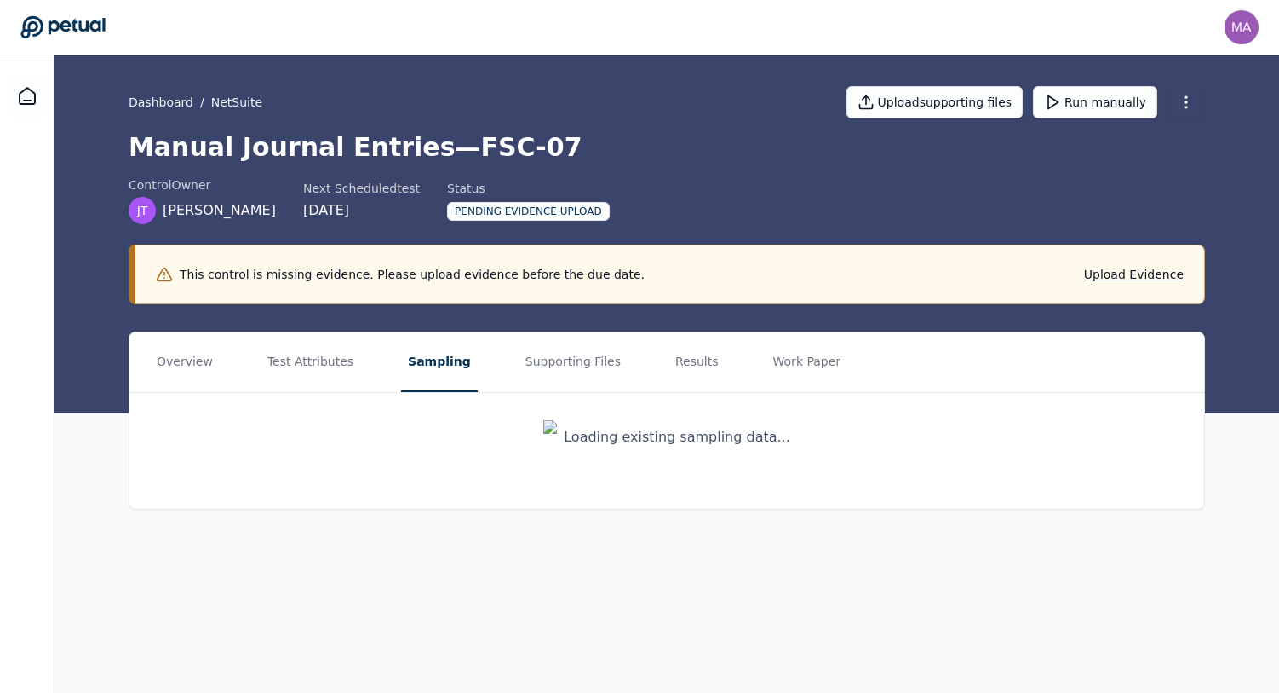
scroll to position [0, 0]
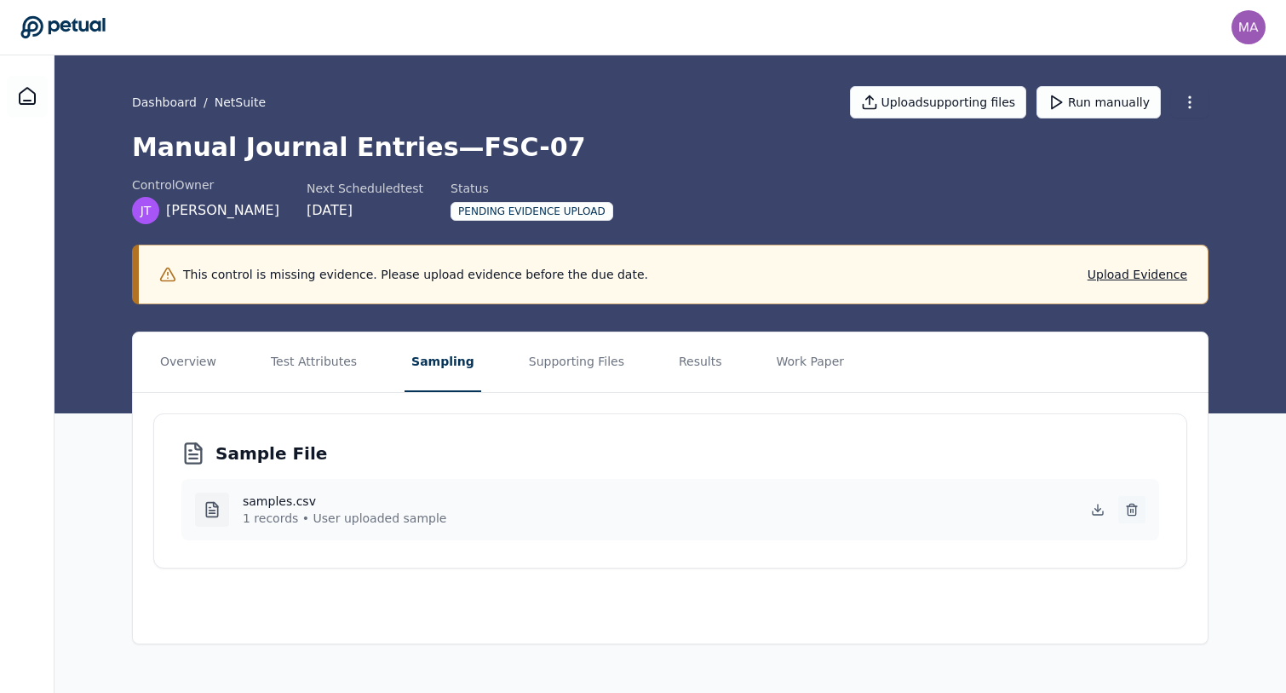
click at [1140, 502] on button at bounding box center [1131, 509] width 27 height 27
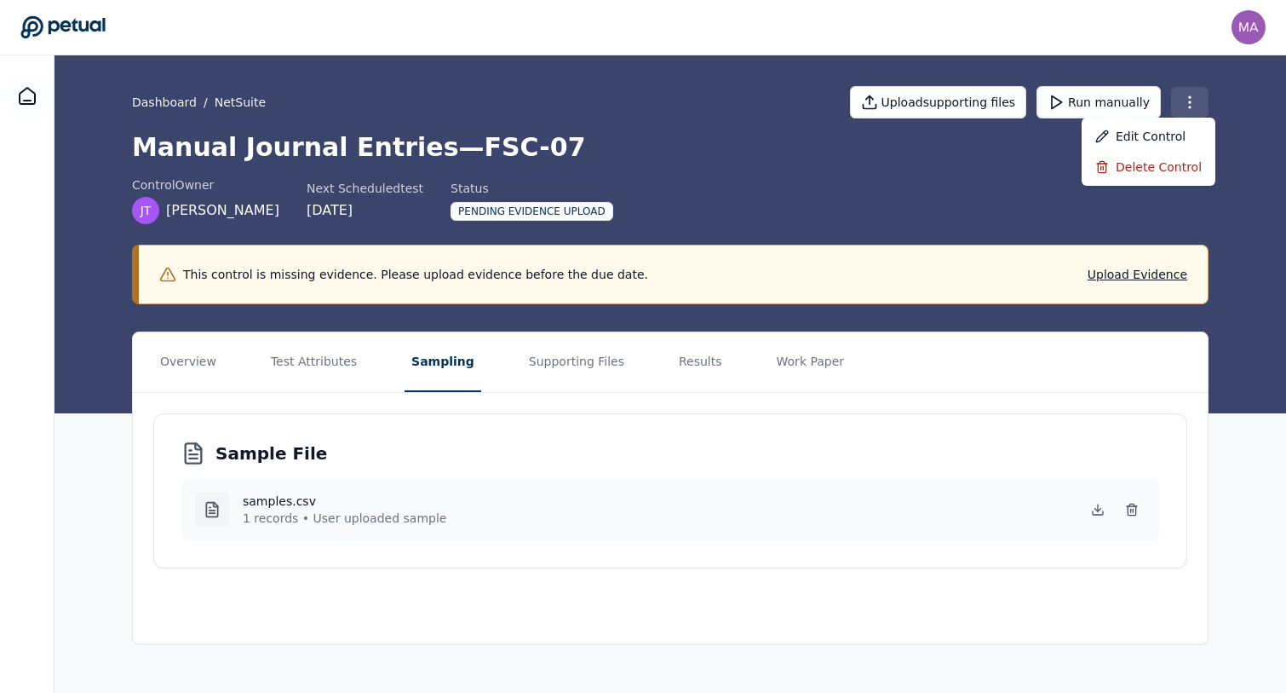
click at [1192, 106] on html "mathias.ward@klaviyo.com mathias.ward@klaviyo.com Sign out Dashboard / NetSuite…" at bounding box center [643, 346] width 1286 height 693
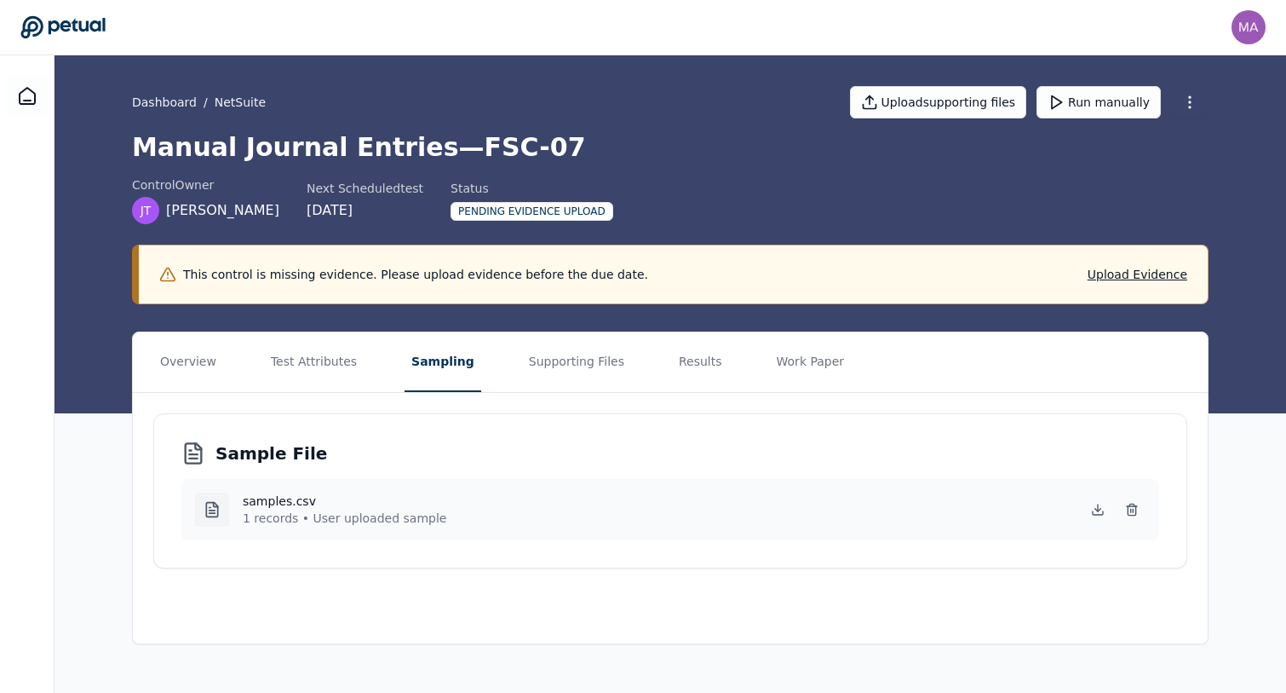
click at [914, 210] on html "mathias.ward@klaviyo.com mathias.ward@klaviyo.com Sign out Dashboard / NetSuite…" at bounding box center [643, 346] width 1286 height 693
click at [333, 365] on button "Test Attributes" at bounding box center [314, 362] width 100 height 60
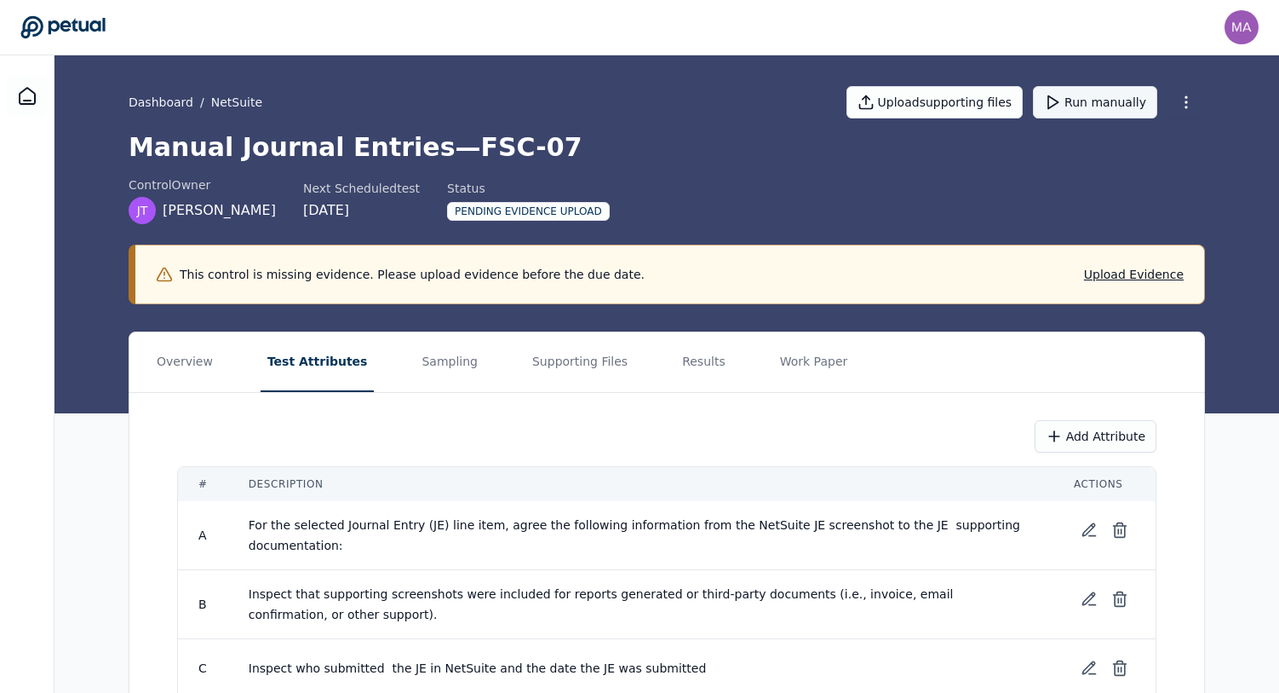
click at [1101, 109] on button "Run manually" at bounding box center [1095, 102] width 124 height 32
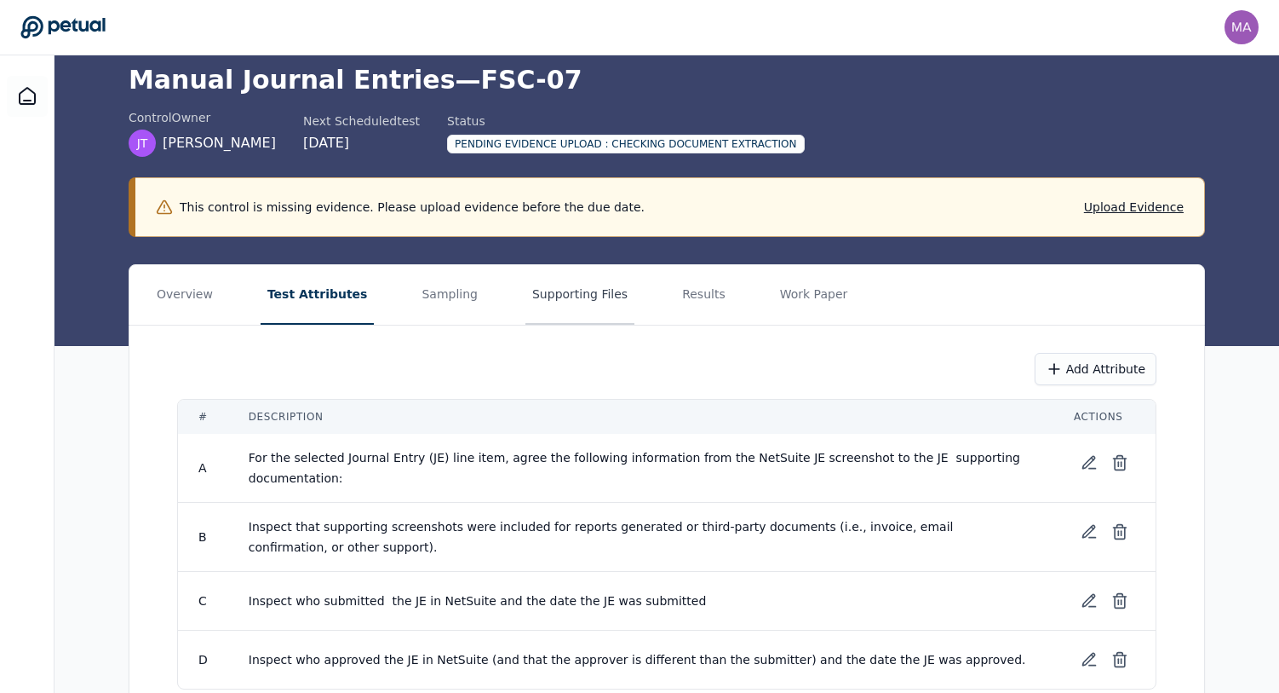
click at [558, 302] on button "Supporting Files" at bounding box center [580, 295] width 109 height 60
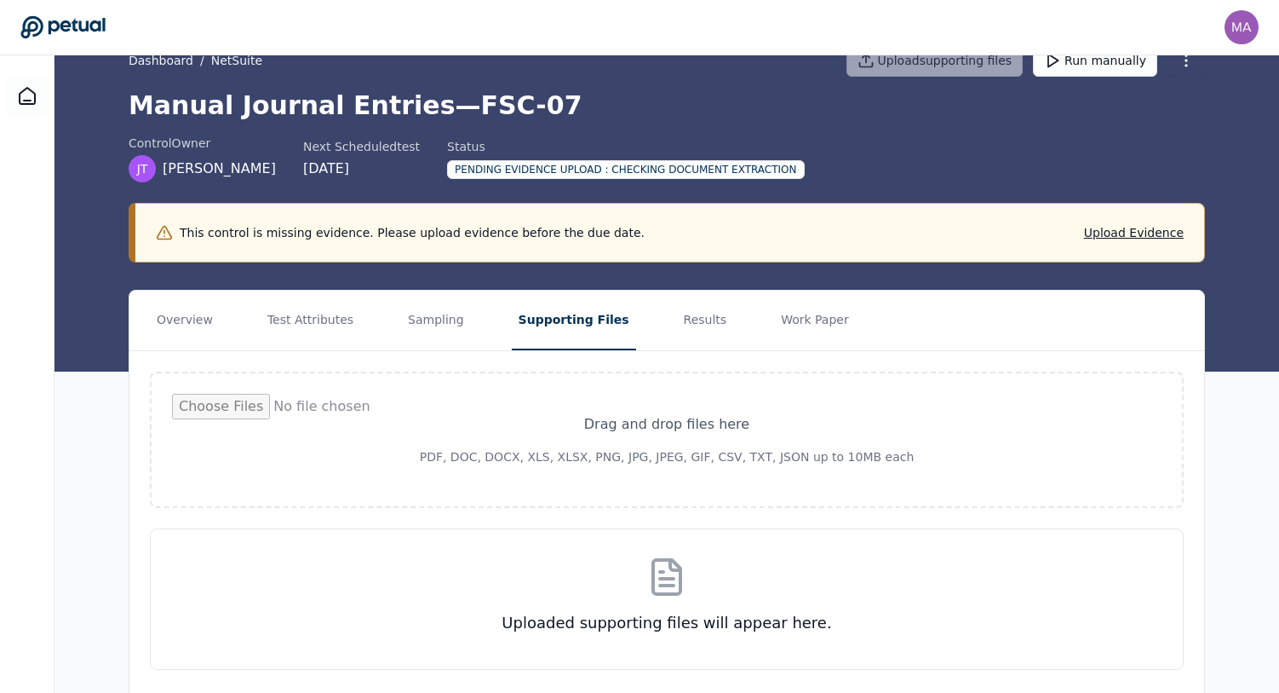
scroll to position [43, 0]
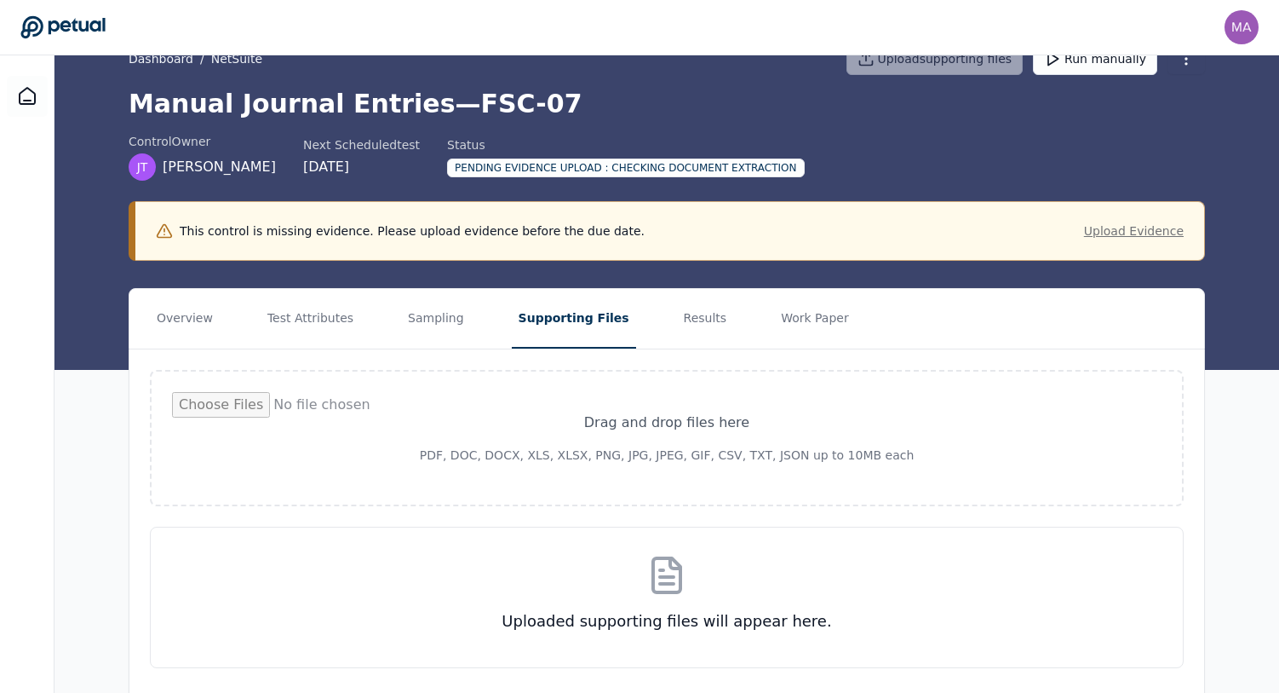
click at [1122, 229] on button "Upload Evidence" at bounding box center [1134, 230] width 100 height 17
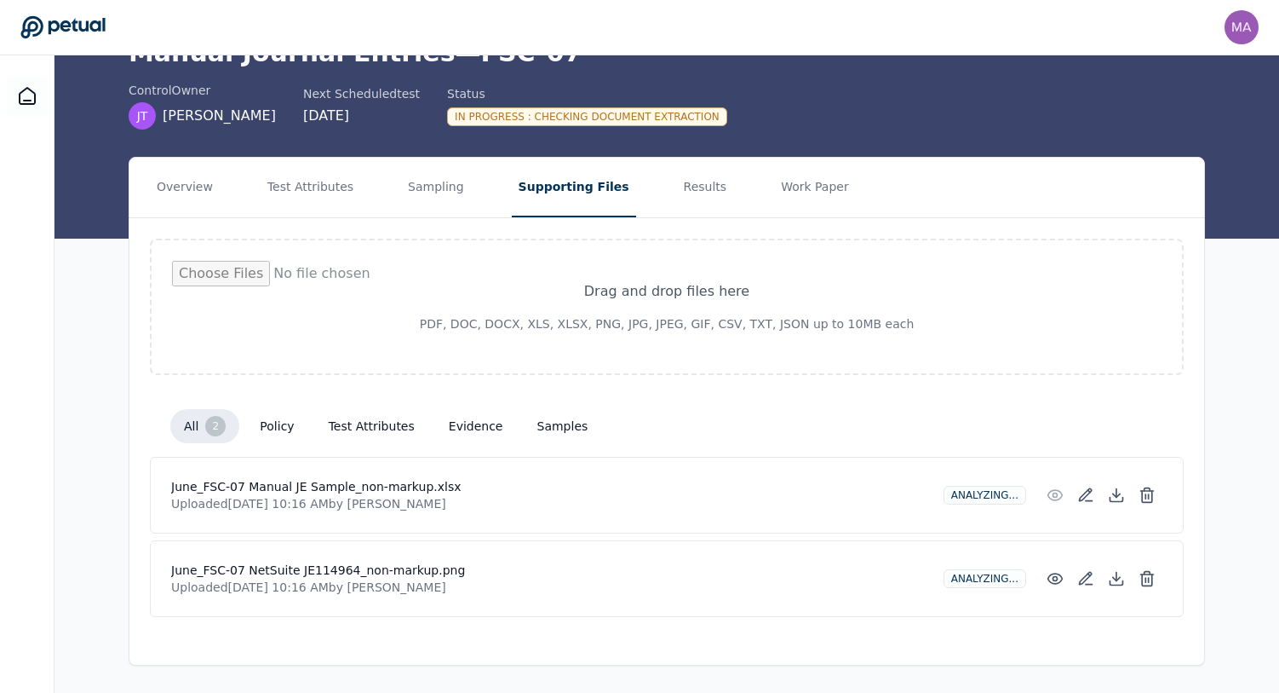
scroll to position [0, 0]
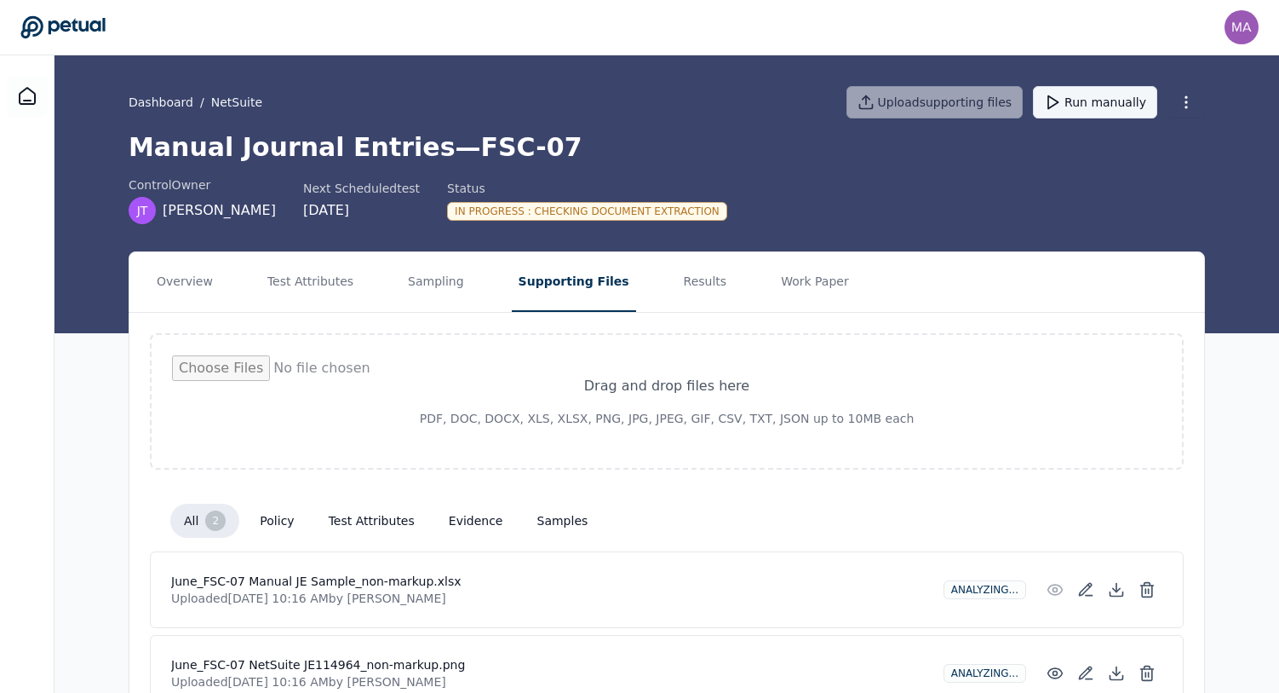
click at [1081, 110] on button "Run manually" at bounding box center [1095, 102] width 124 height 32
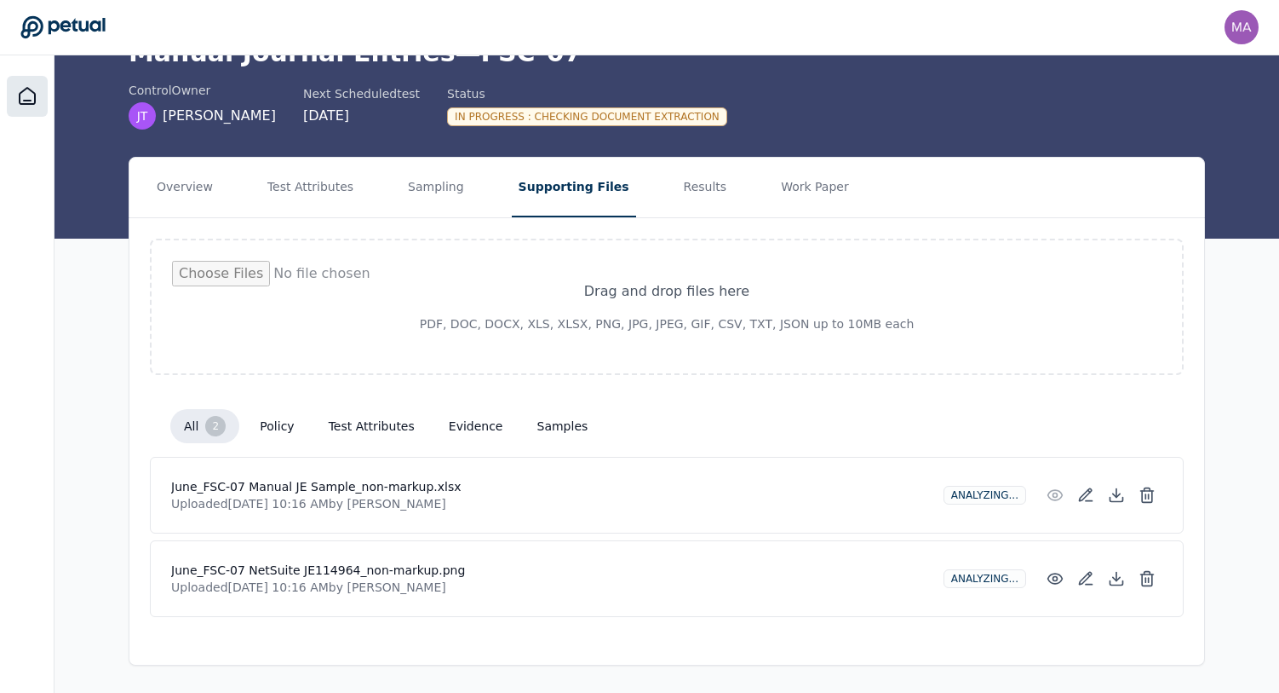
click at [28, 102] on icon at bounding box center [27, 96] width 20 height 20
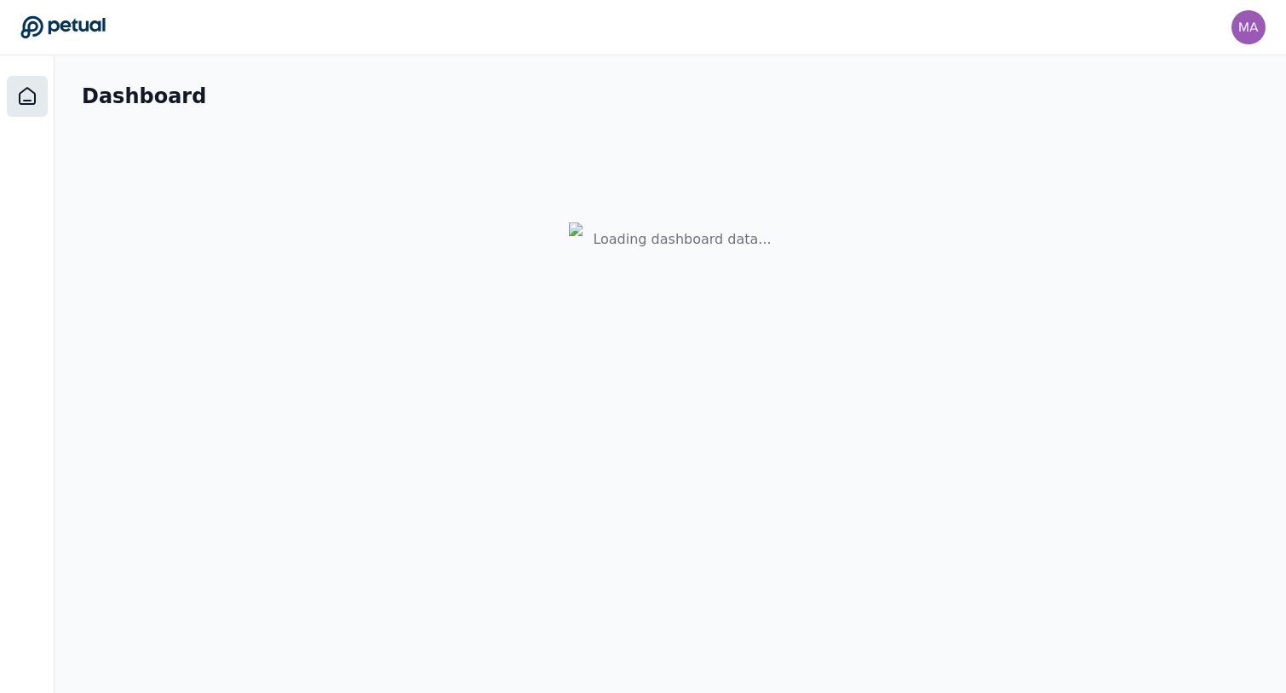
click at [32, 102] on icon at bounding box center [27, 96] width 20 height 20
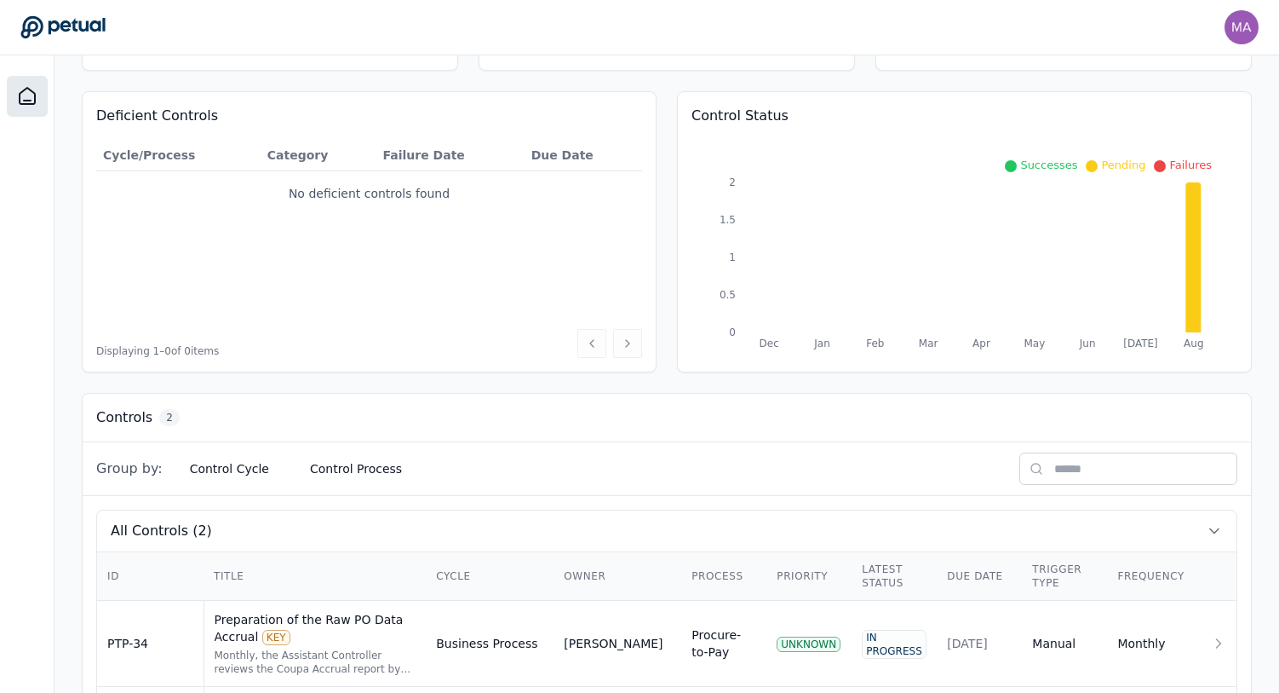
scroll to position [248, 0]
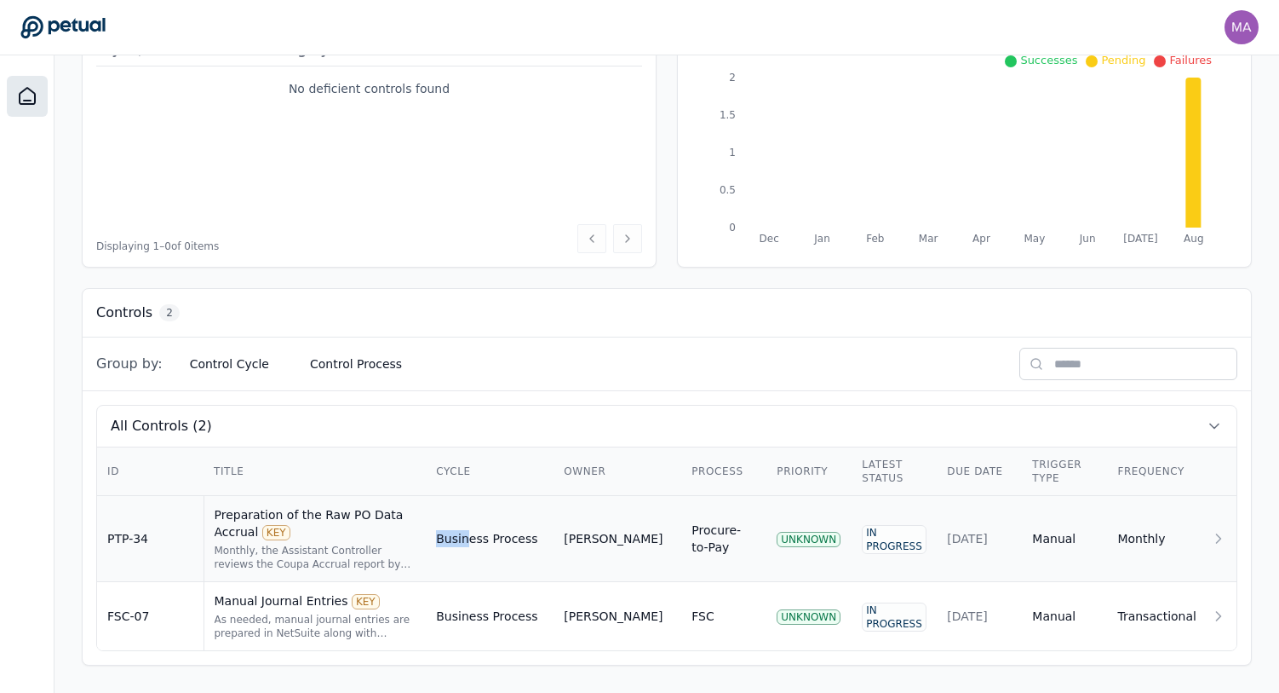
click at [469, 529] on td "Business Process" at bounding box center [490, 539] width 128 height 86
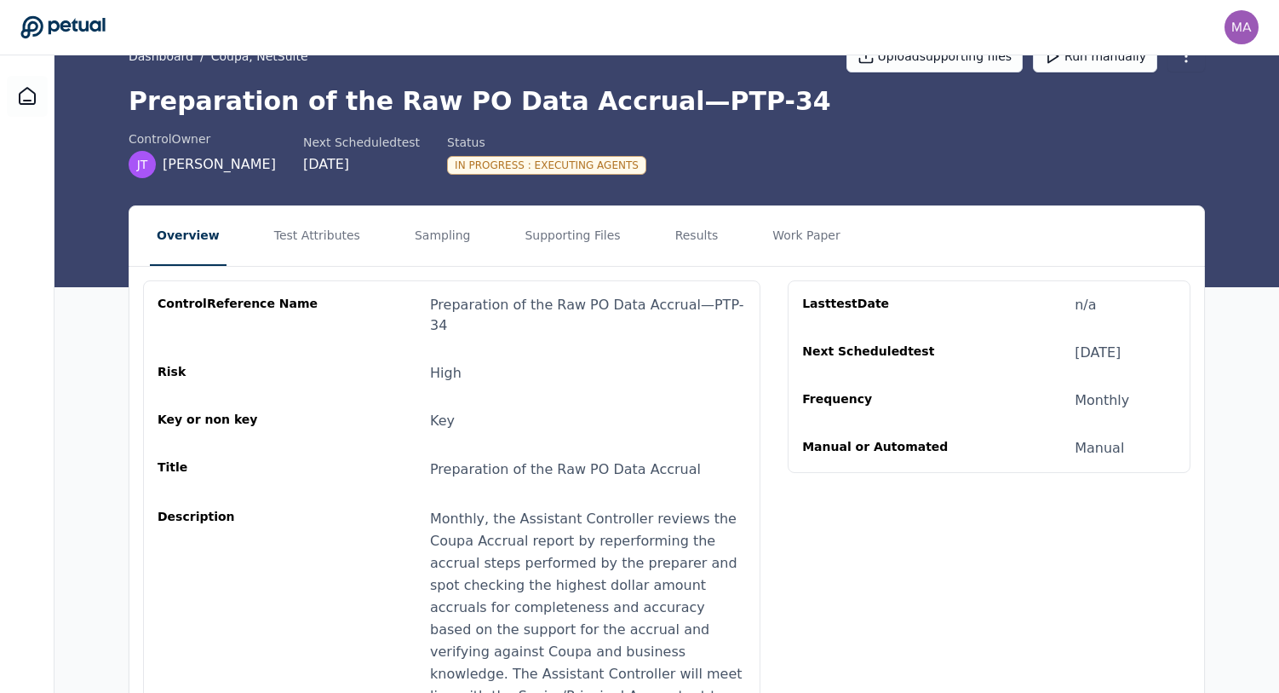
scroll to position [47, 0]
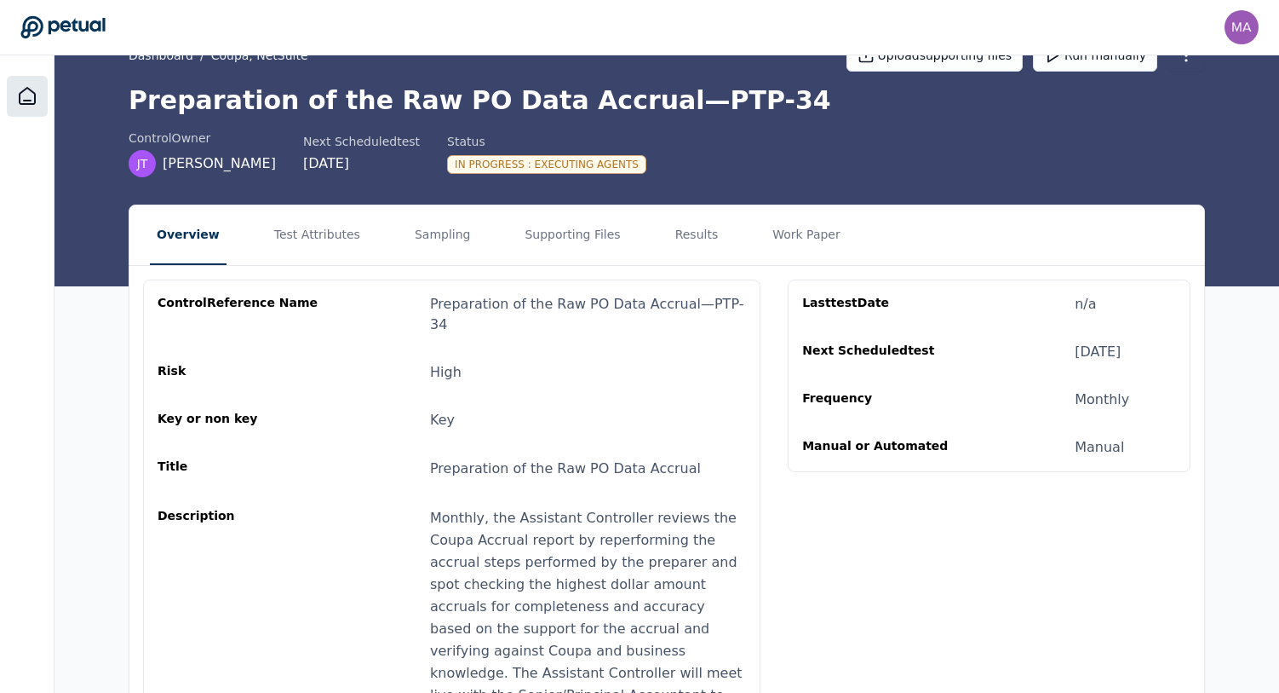
click at [33, 91] on icon at bounding box center [27, 96] width 15 height 16
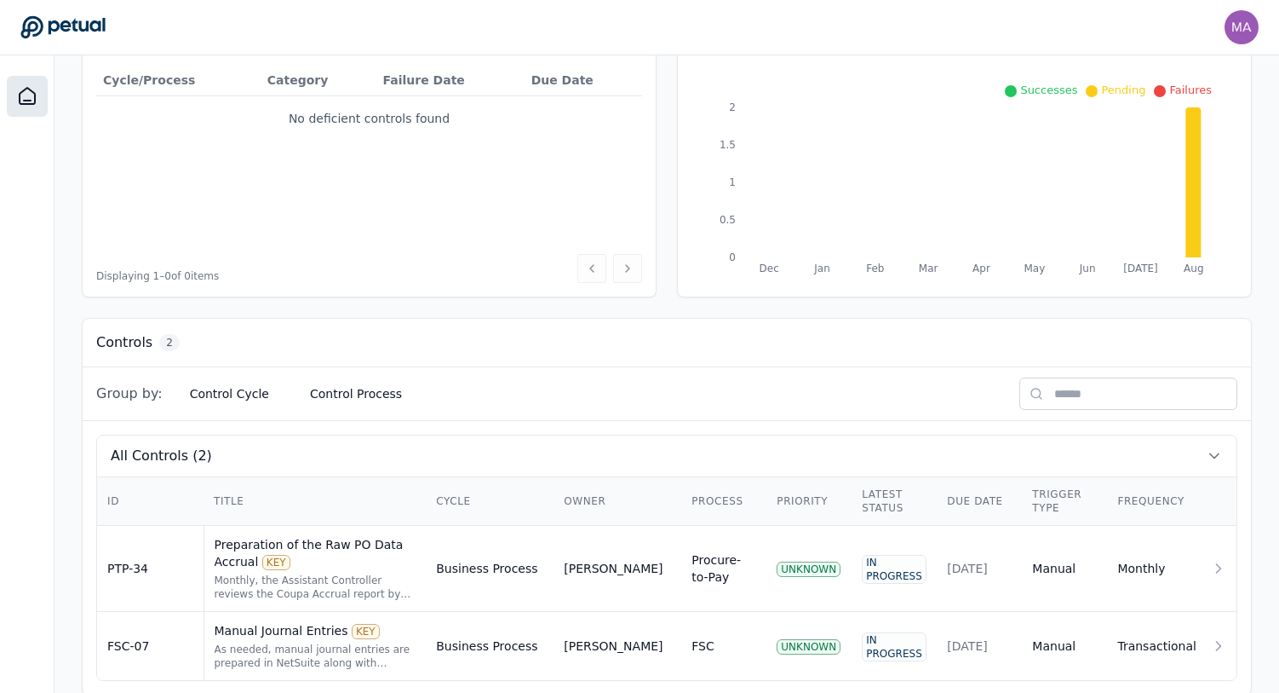
scroll to position [248, 0]
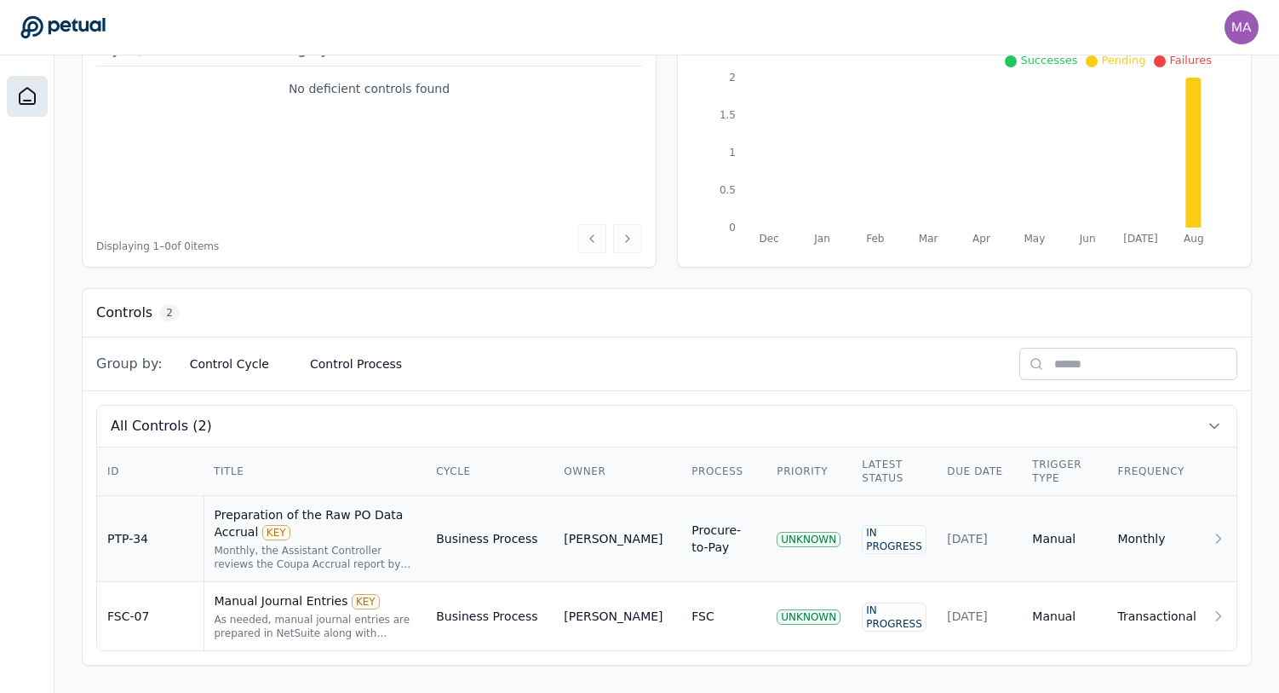
click at [467, 538] on td "Business Process" at bounding box center [490, 539] width 128 height 86
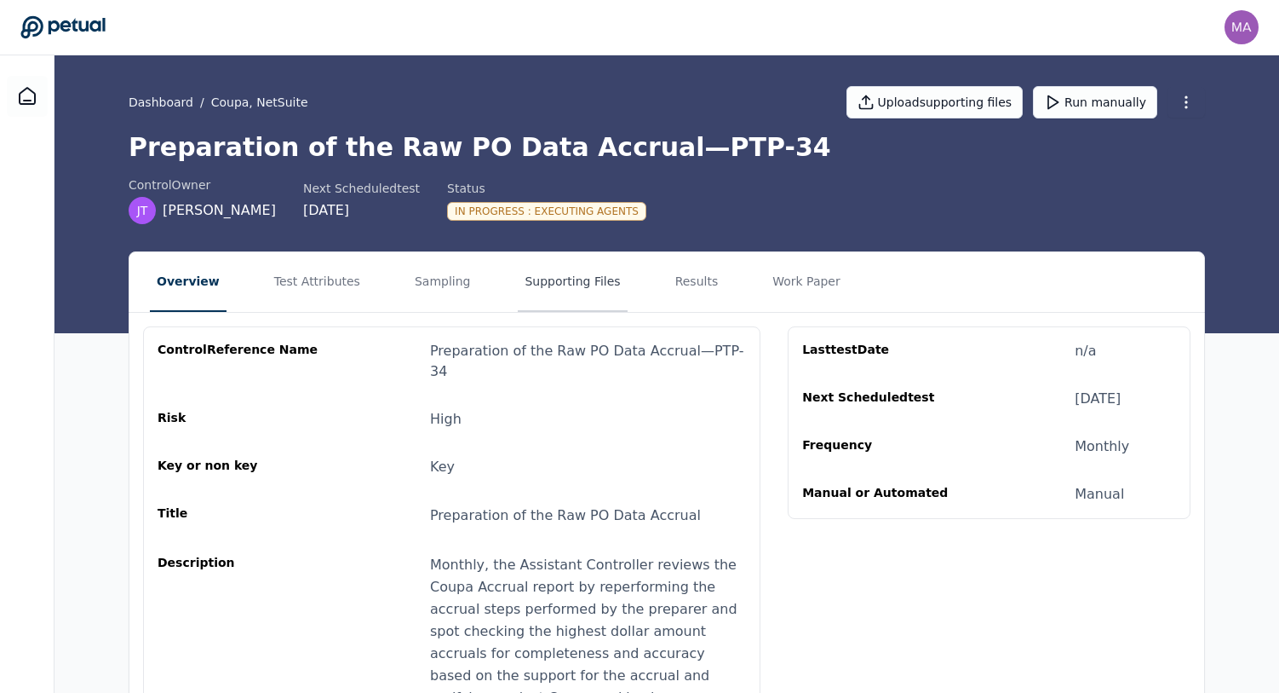
click at [526, 284] on button "Supporting Files" at bounding box center [572, 282] width 109 height 60
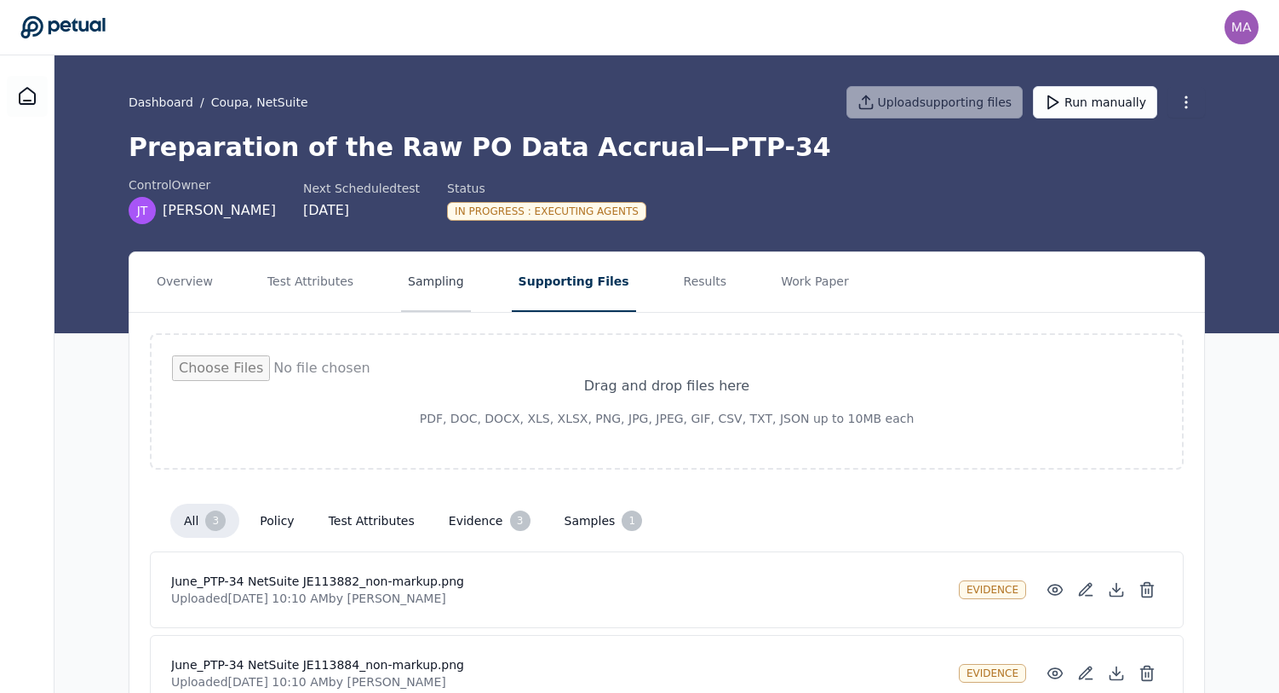
click at [437, 282] on button "Sampling" at bounding box center [436, 282] width 70 height 60
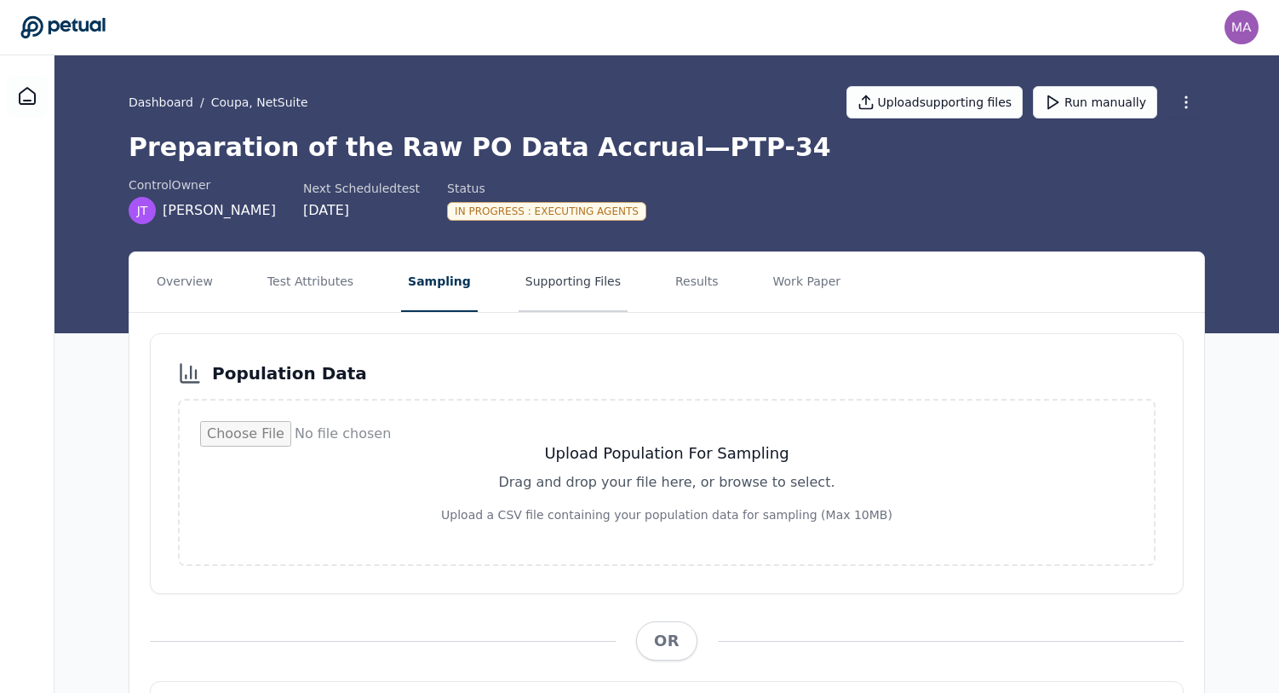
click at [557, 278] on button "Supporting Files" at bounding box center [573, 282] width 109 height 60
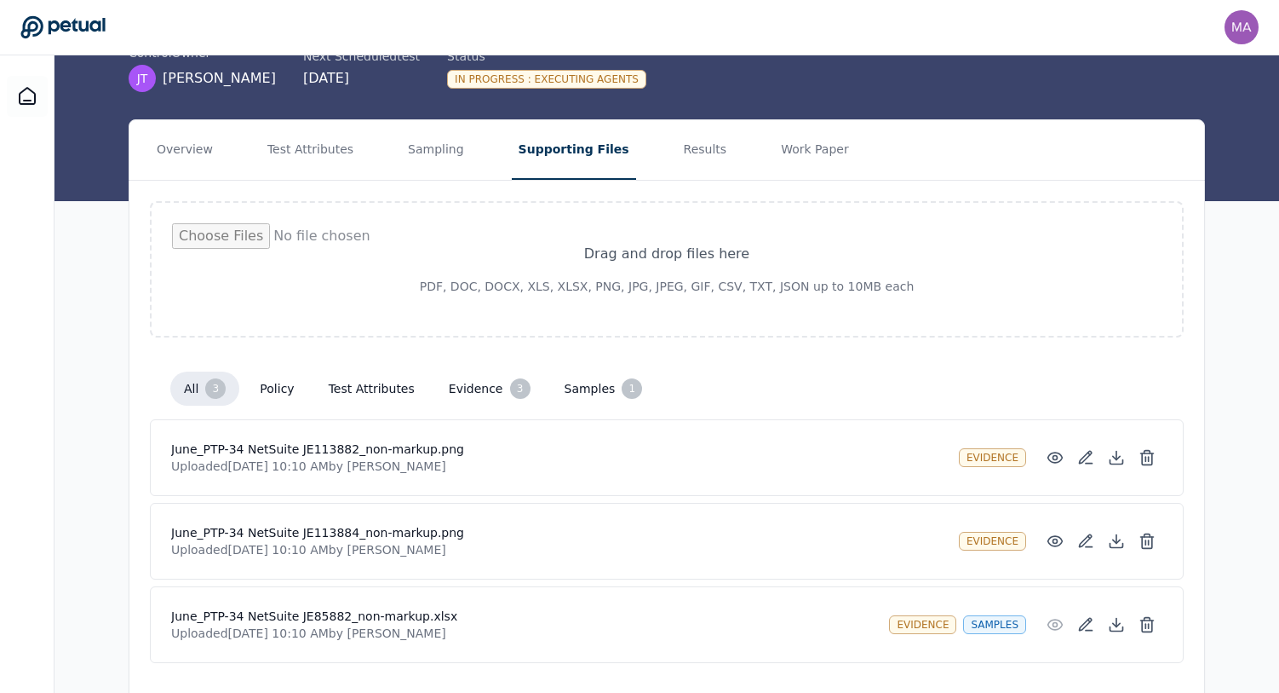
scroll to position [178, 0]
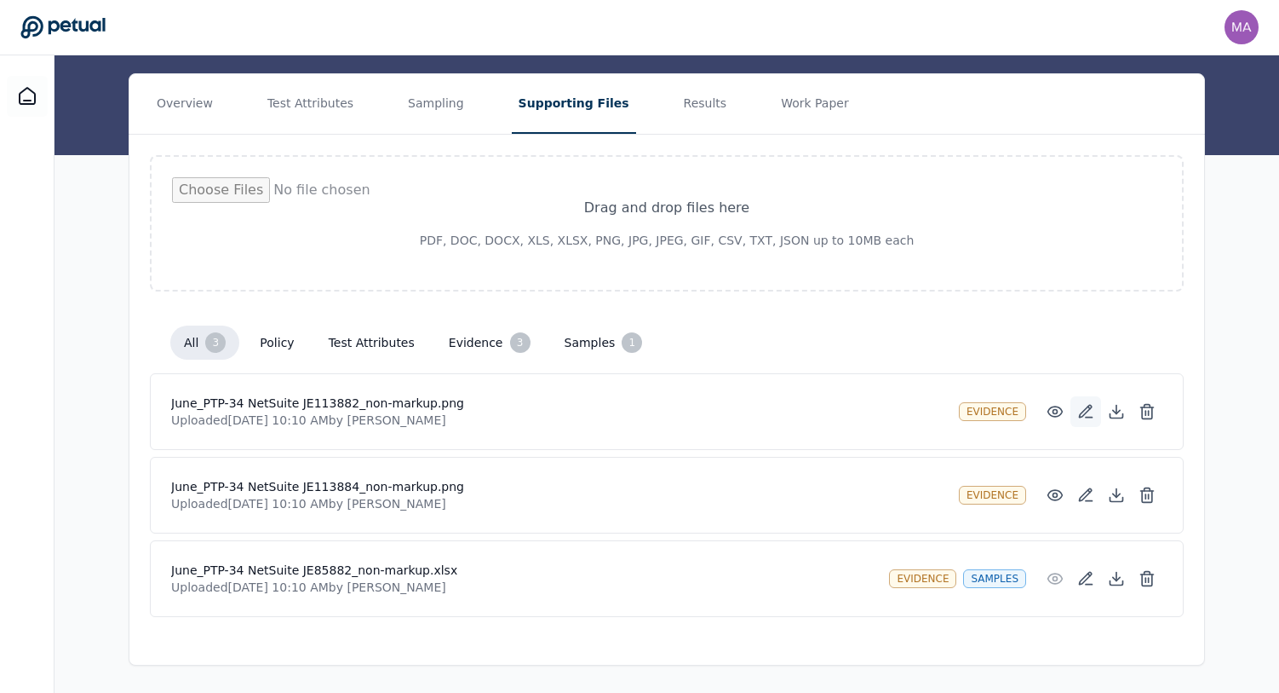
click at [1092, 409] on icon at bounding box center [1086, 411] width 17 height 17
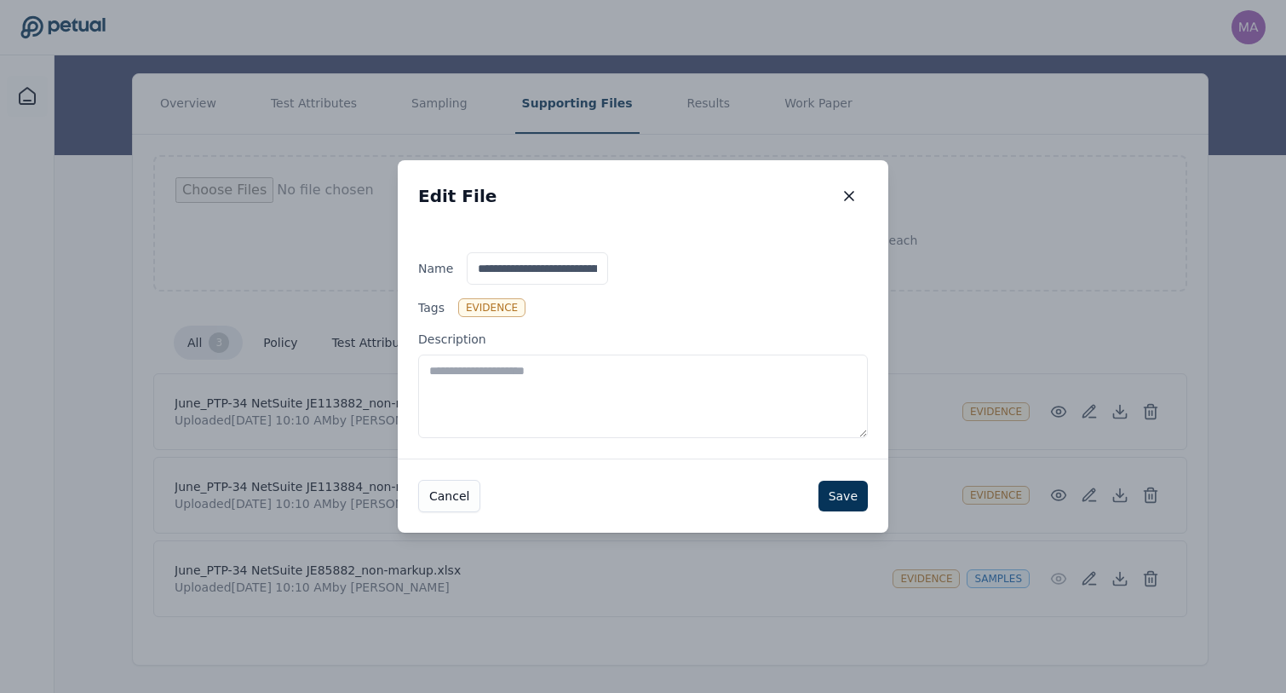
click at [485, 393] on textarea "Description" at bounding box center [643, 395] width 450 height 83
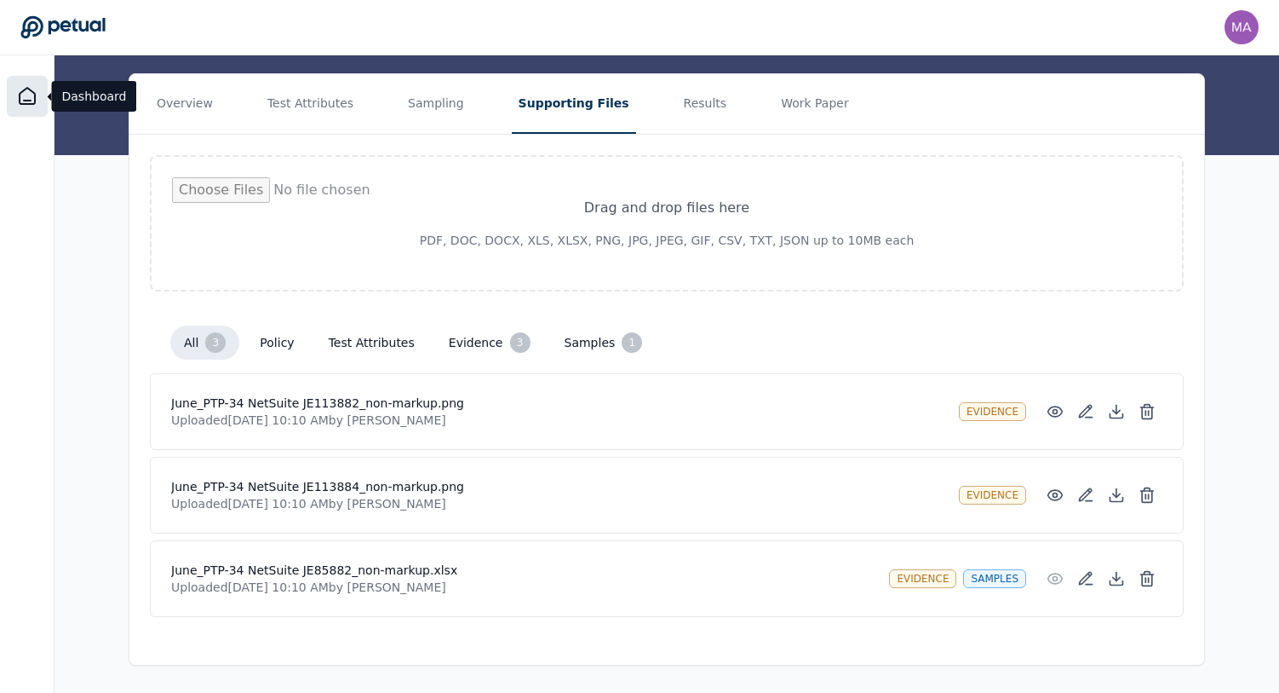
click at [30, 95] on icon at bounding box center [27, 96] width 20 height 20
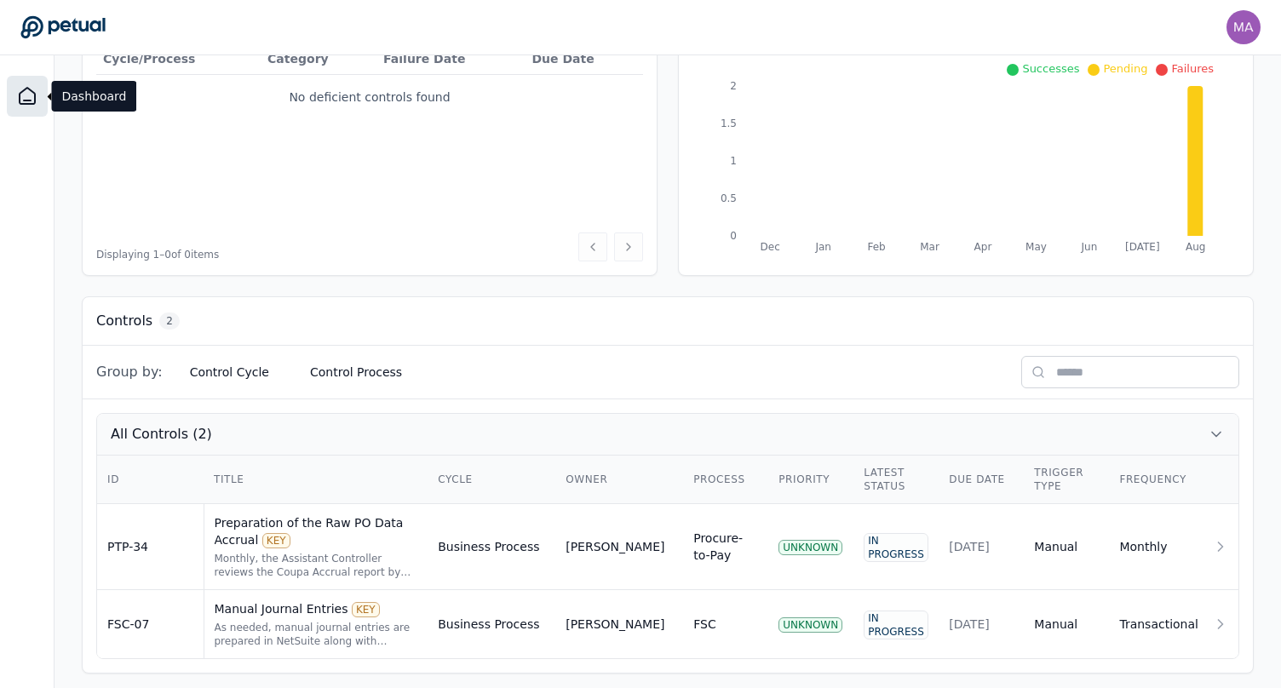
scroll to position [252, 0]
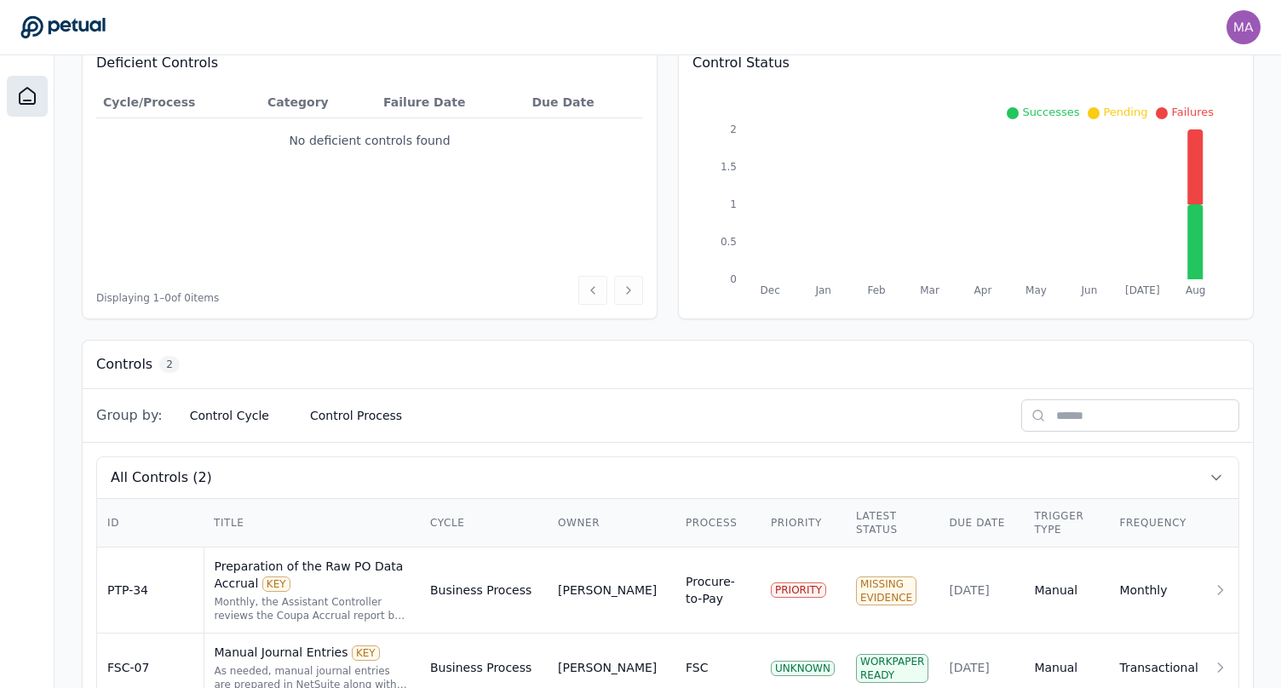
scroll to position [252, 0]
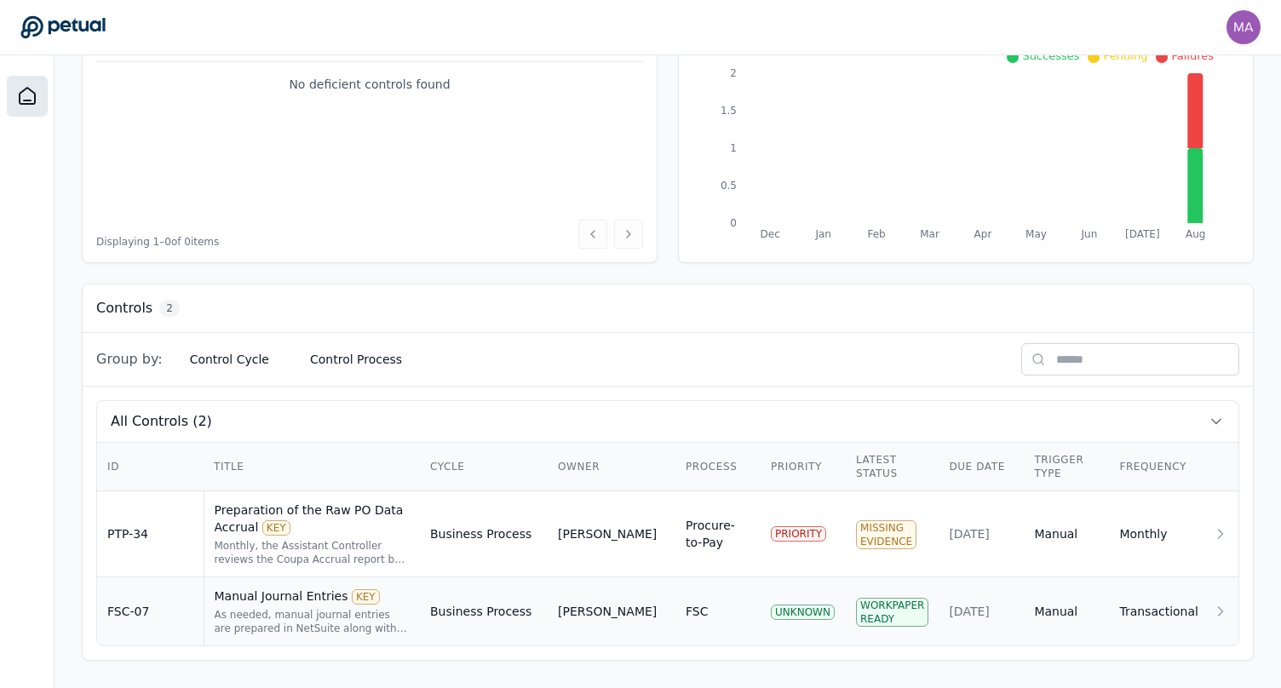
click at [881, 616] on div "Workpaper Ready" at bounding box center [892, 612] width 72 height 29
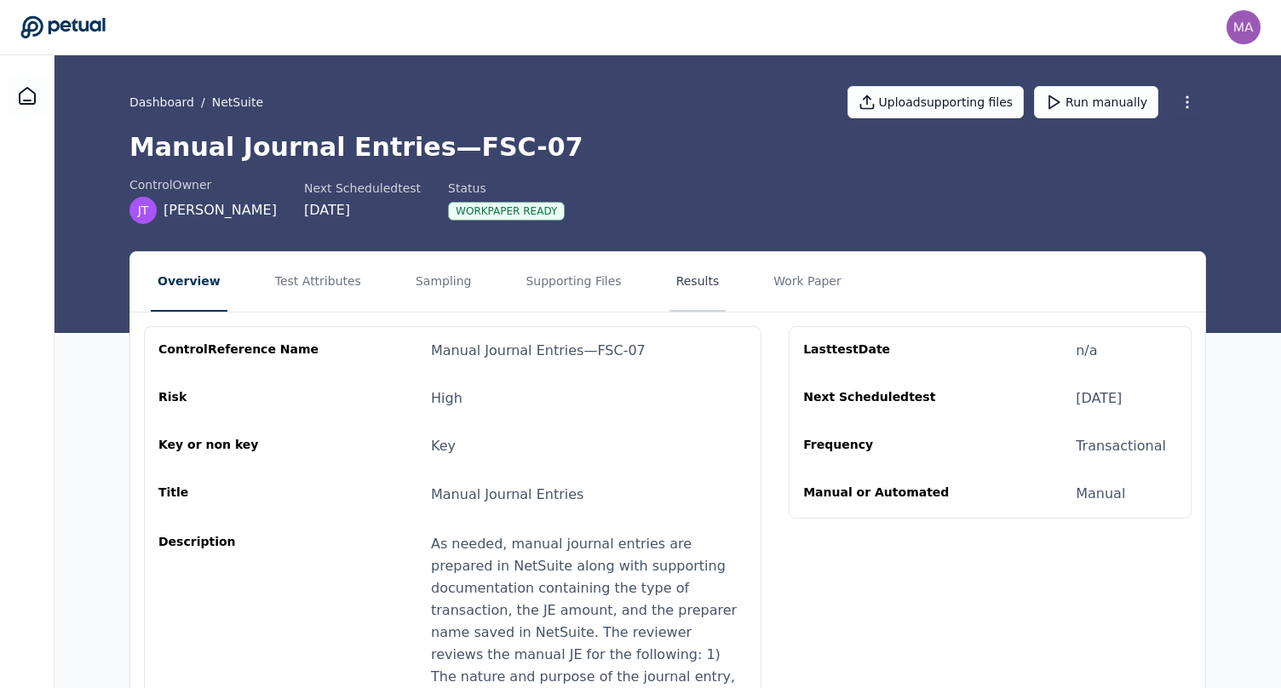
click at [701, 280] on button "Results" at bounding box center [698, 282] width 57 height 60
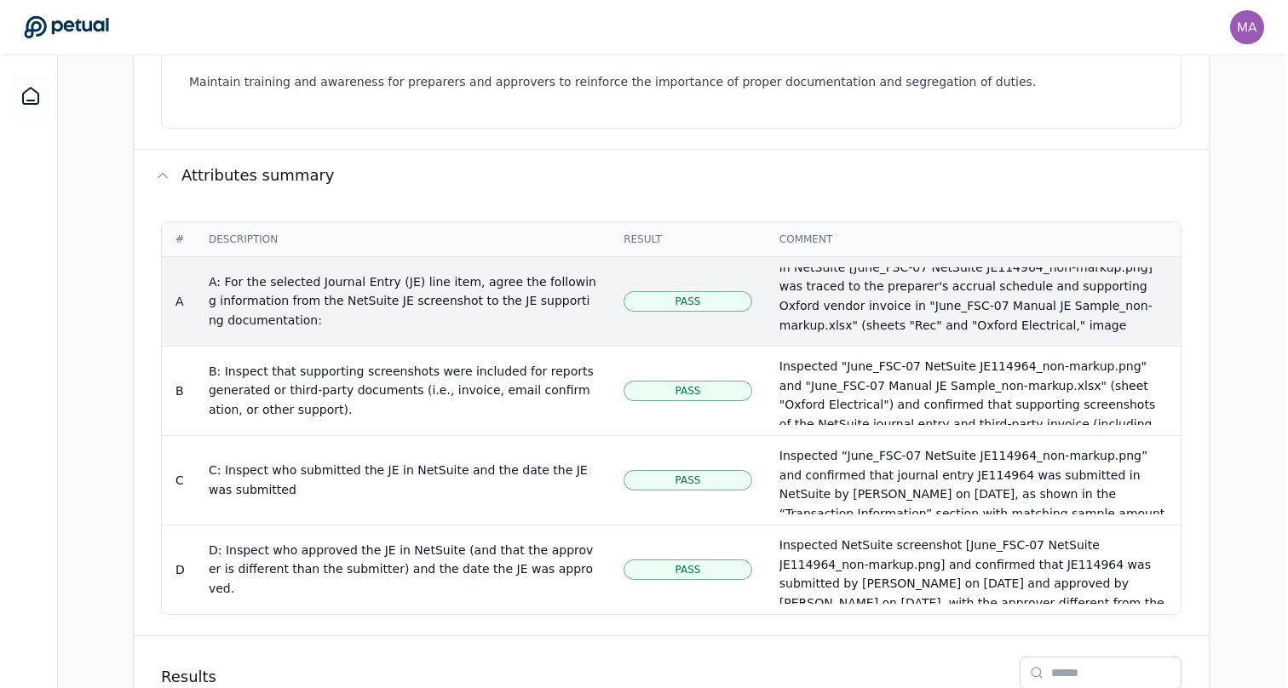
scroll to position [28, 0]
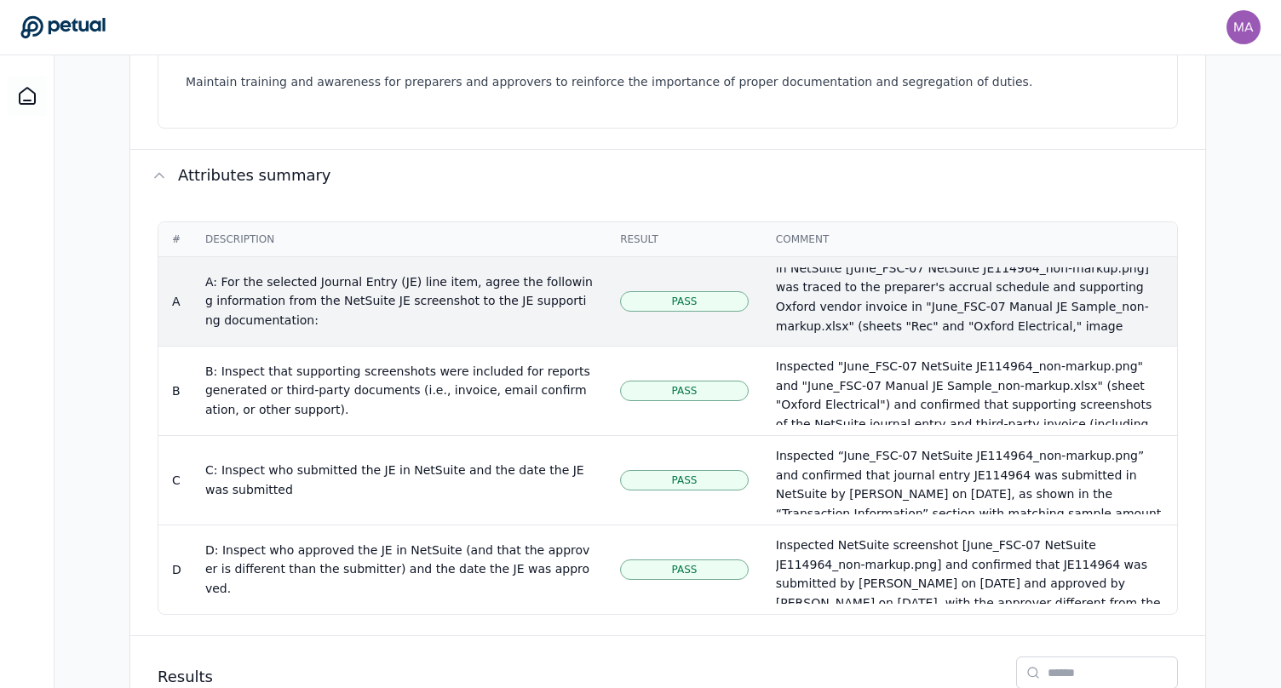
click at [872, 296] on div "The [DATE] utilities accrual journal entry (JE114964, $39,119.15) in NetSuite […" at bounding box center [970, 326] width 388 height 175
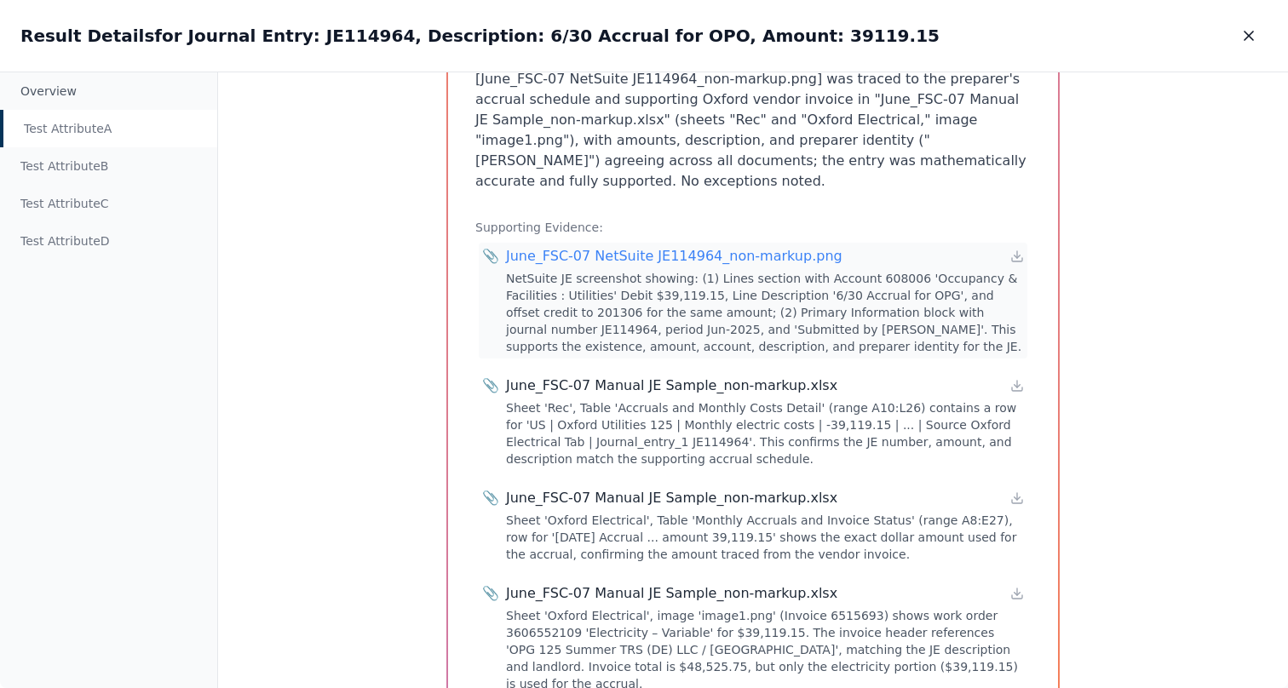
scroll to position [403, 0]
click at [736, 247] on div "June_FSC-07 NetSuite JE114964_non-markup.png" at bounding box center [674, 257] width 336 height 20
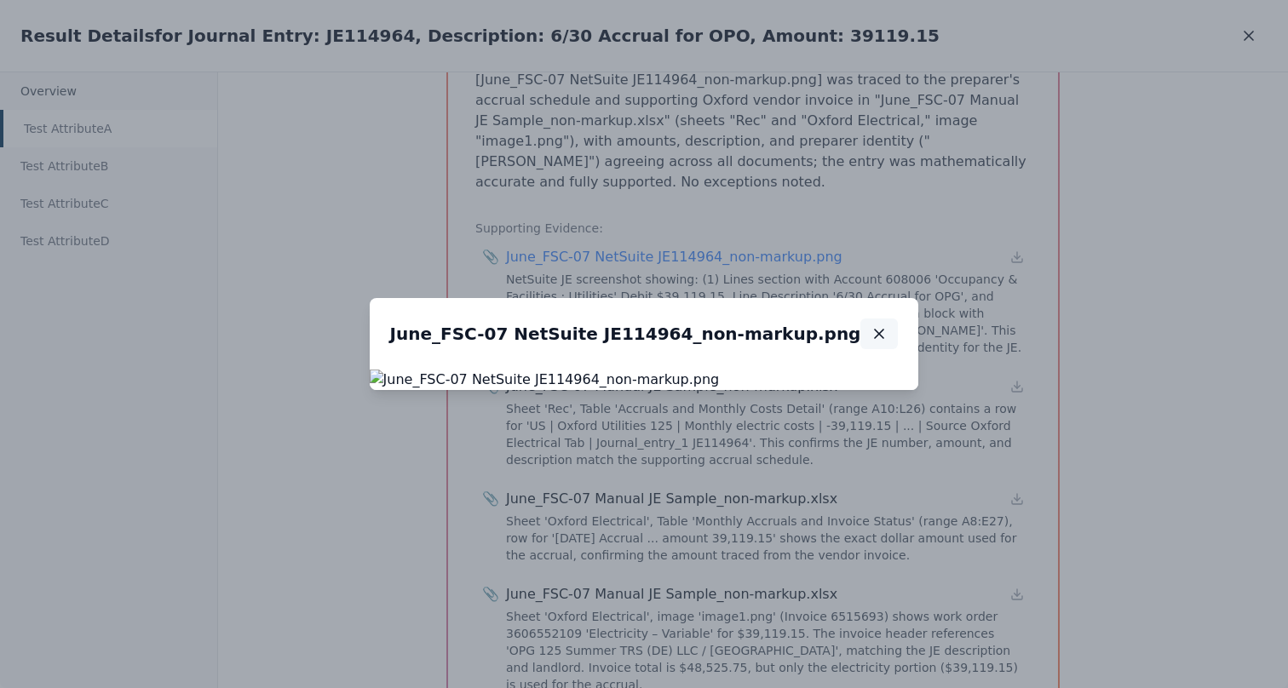
click at [871, 325] on icon "button" at bounding box center [879, 333] width 17 height 17
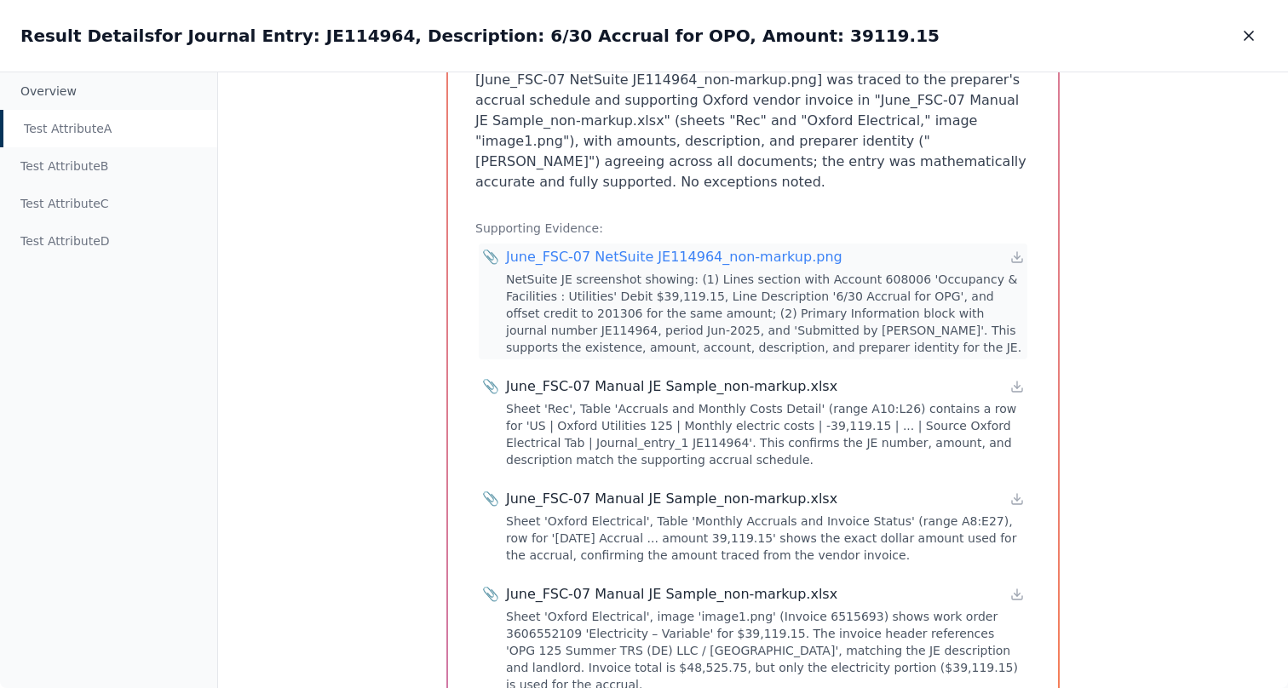
click at [660, 247] on div "June_FSC-07 NetSuite JE114964_non-markup.png" at bounding box center [674, 257] width 336 height 20
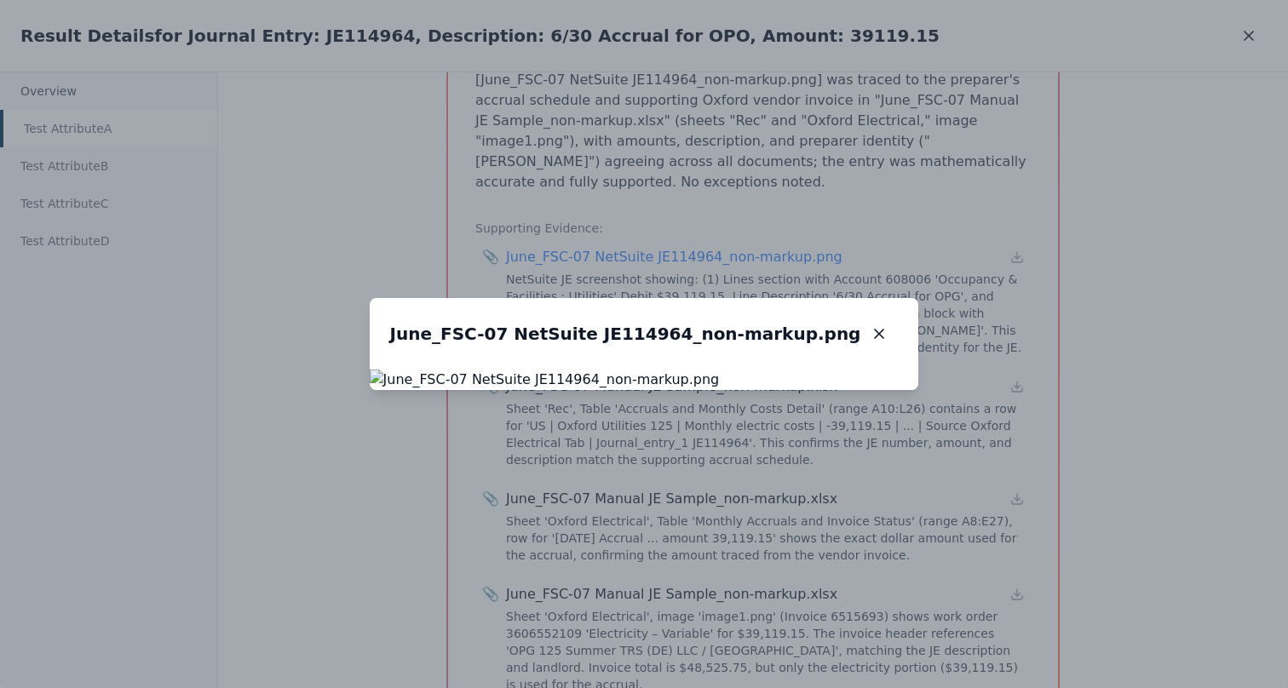
click at [676, 370] on img at bounding box center [644, 380] width 549 height 20
click at [651, 370] on img at bounding box center [644, 380] width 549 height 20
click at [871, 325] on icon "button" at bounding box center [879, 333] width 17 height 17
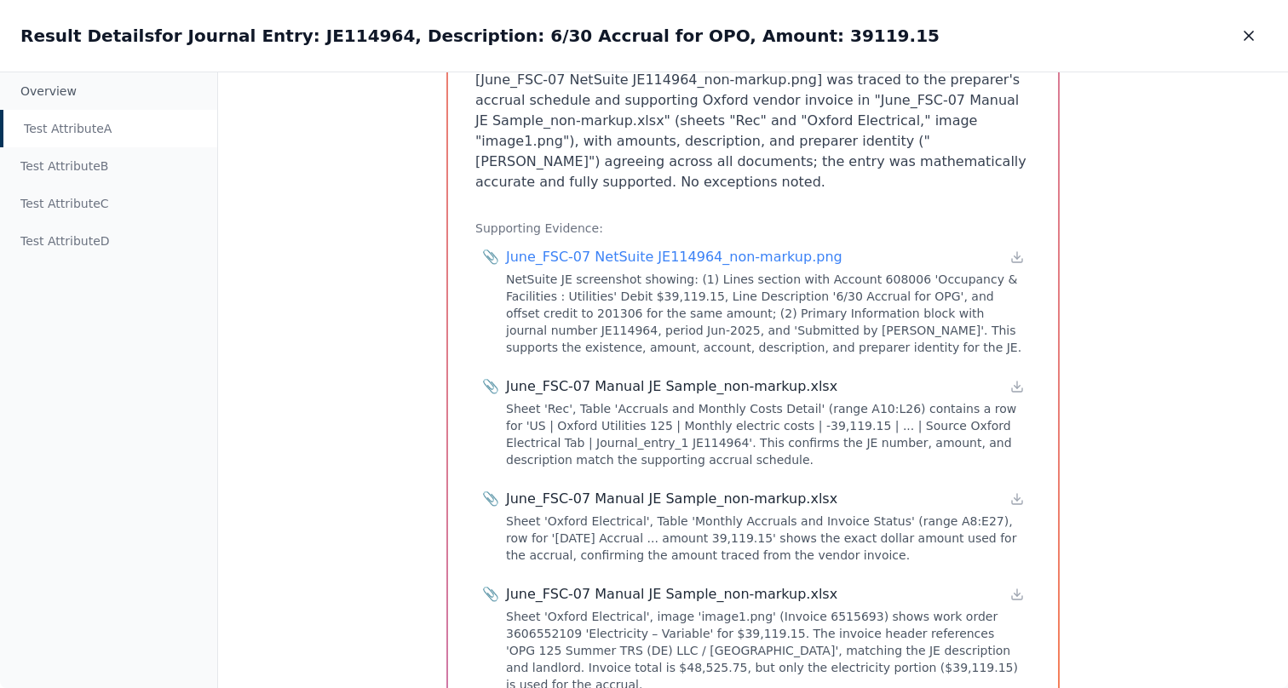
click at [578, 377] on div "June_FSC-07 Manual JE Sample_non-markup.xlsx" at bounding box center [671, 387] width 331 height 20
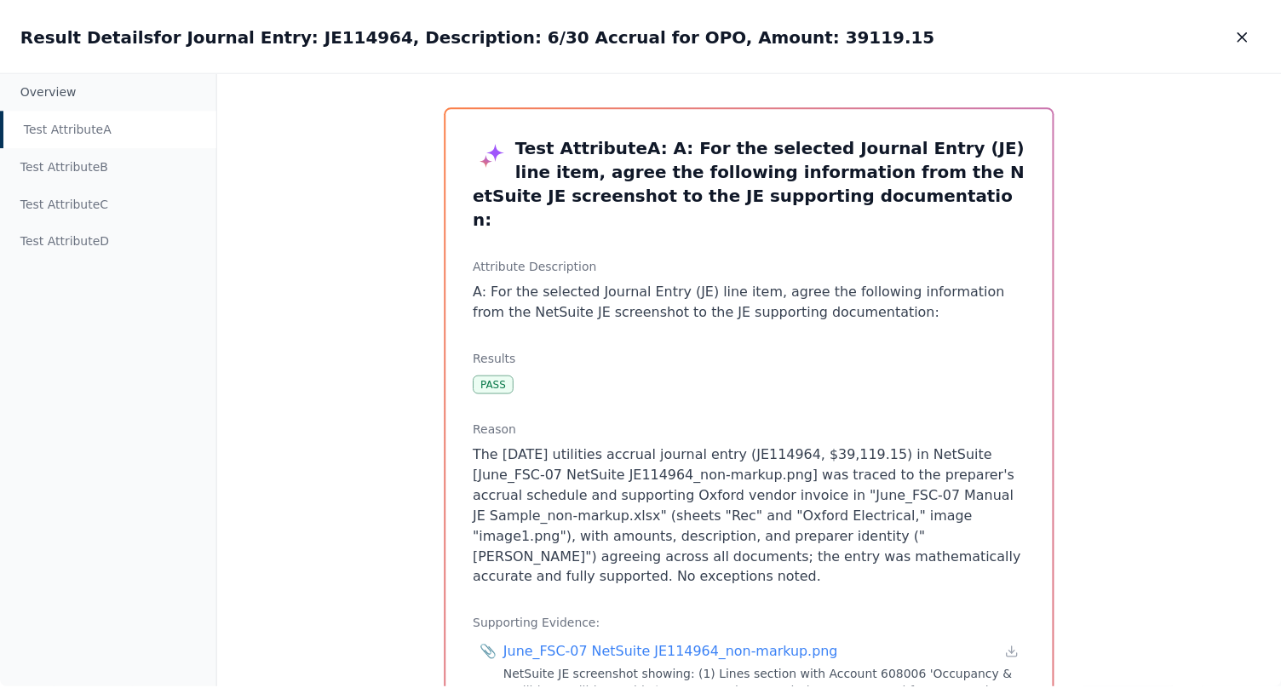
scroll to position [0, 0]
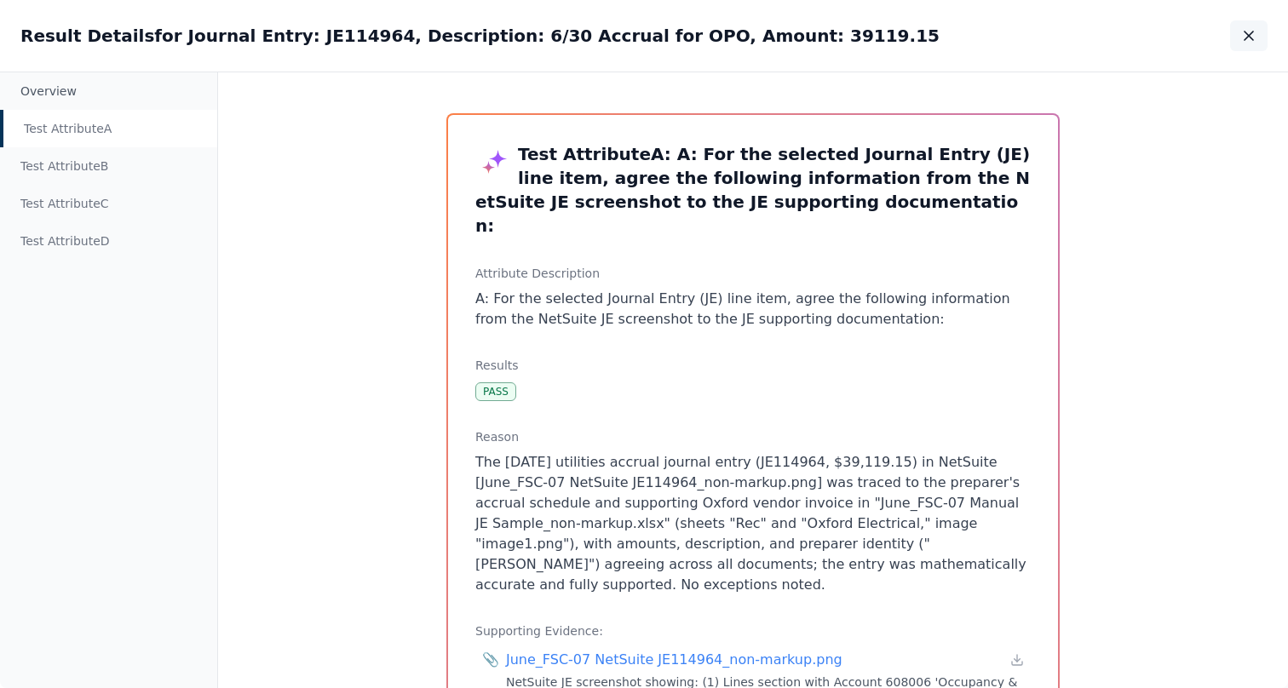
click at [1241, 35] on icon "button" at bounding box center [1248, 35] width 17 height 17
